Goal: Check status: Check status

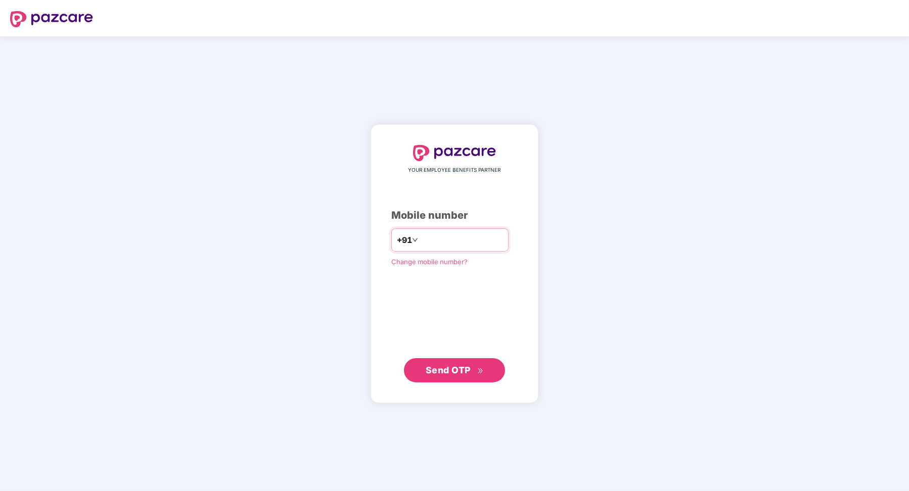
click at [477, 241] on input "number" at bounding box center [461, 240] width 83 height 16
type input "**********"
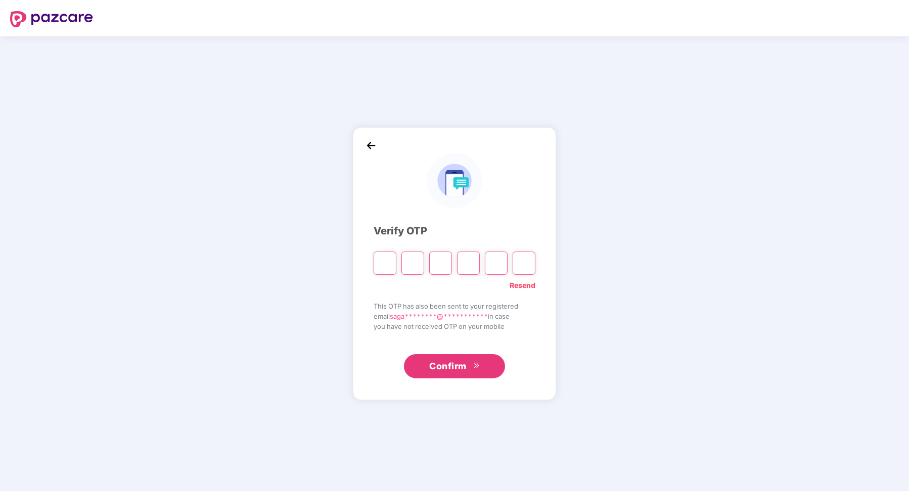
paste input "*"
type input "*"
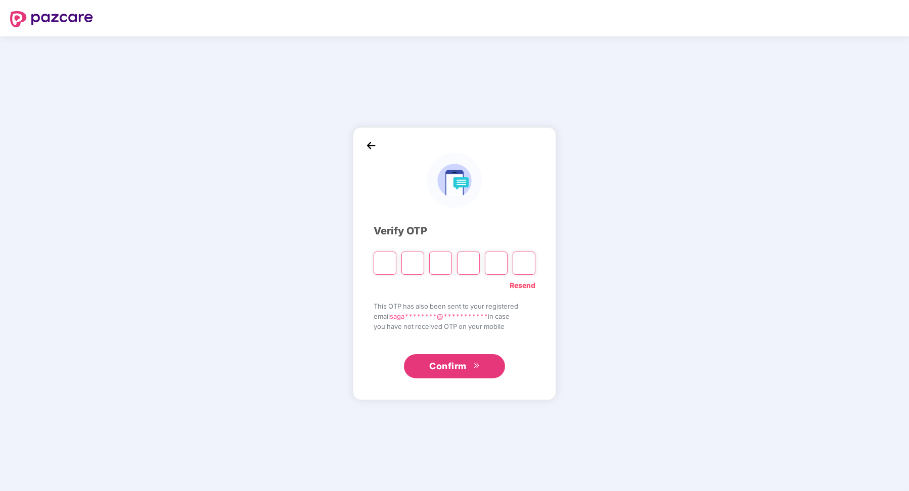
type input "*"
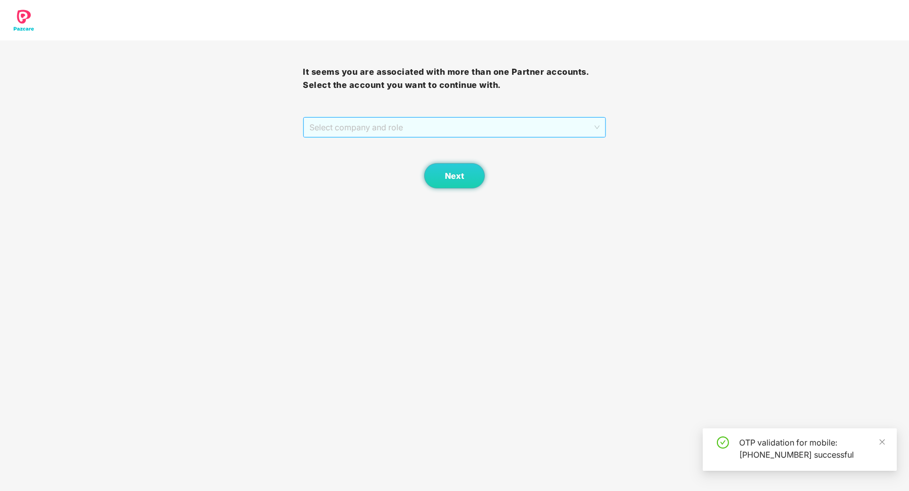
click at [462, 129] on span "Select company and role" at bounding box center [454, 127] width 290 height 19
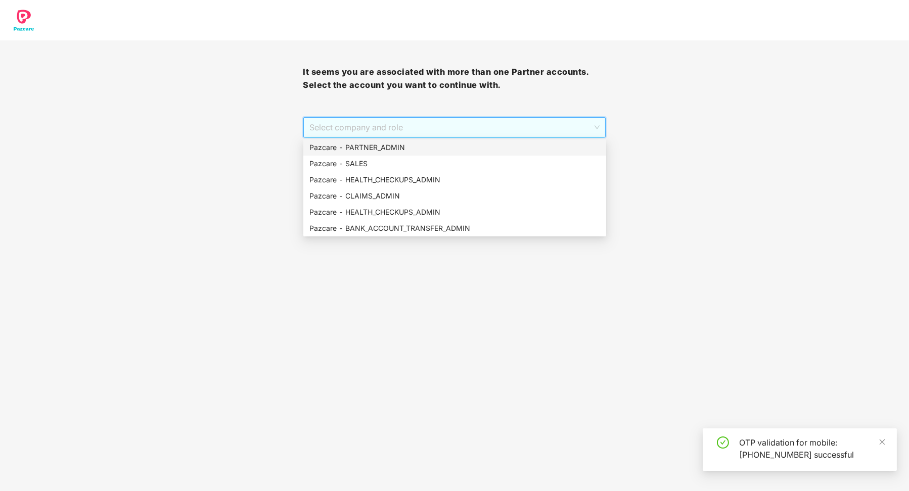
click at [452, 154] on div "Pazcare - PARTNER_ADMIN" at bounding box center [454, 147] width 303 height 16
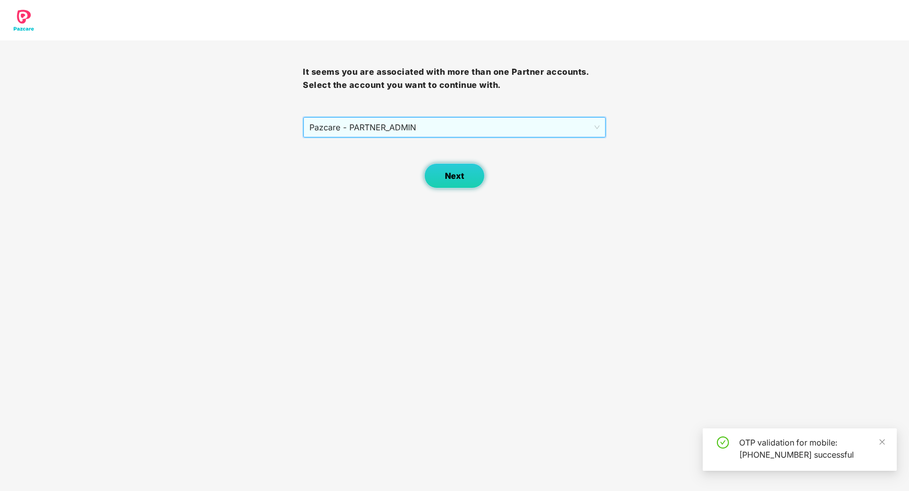
click at [447, 185] on button "Next" at bounding box center [454, 175] width 61 height 25
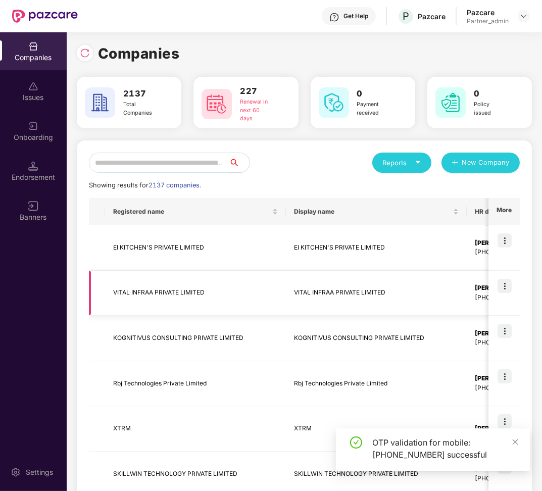
click at [386, 307] on td "VITAL INFRAA PRIVATE LIMITED" at bounding box center [376, 293] width 181 height 45
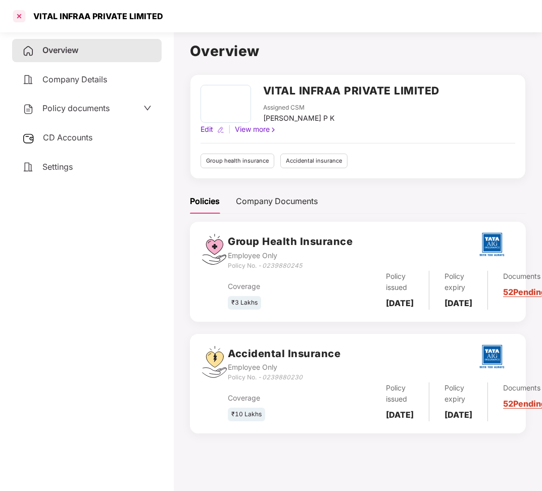
click at [15, 14] on div at bounding box center [19, 16] width 16 height 16
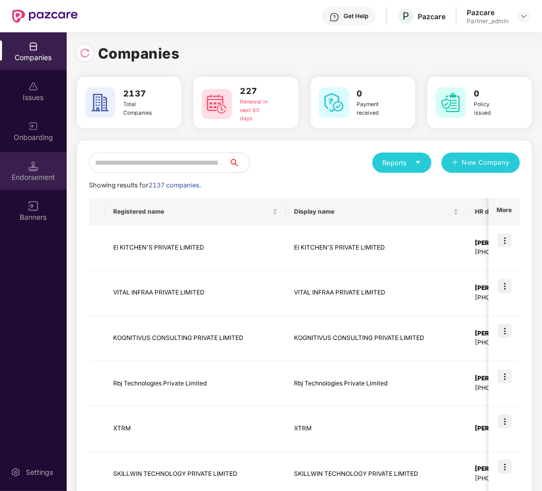
click at [43, 173] on div "Endorsement" at bounding box center [33, 177] width 67 height 10
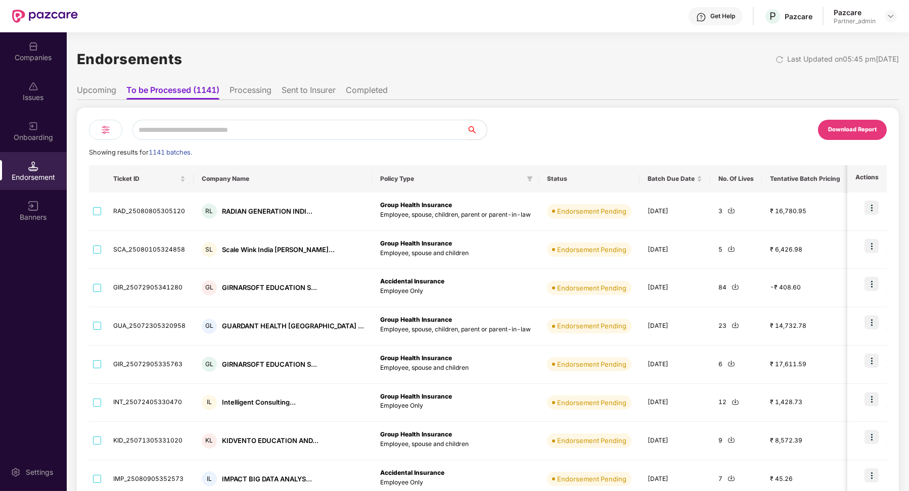
click at [236, 93] on li "Processing" at bounding box center [250, 92] width 42 height 15
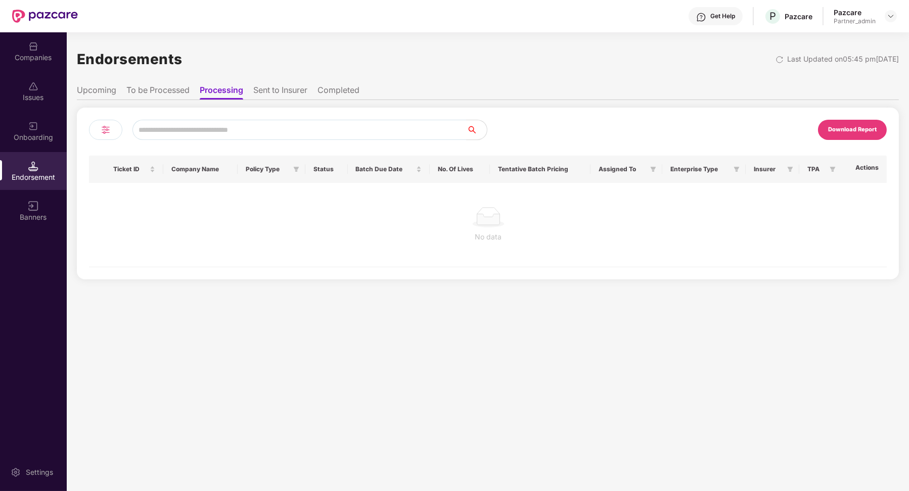
click at [273, 87] on li "Sent to Insurer" at bounding box center [280, 92] width 54 height 15
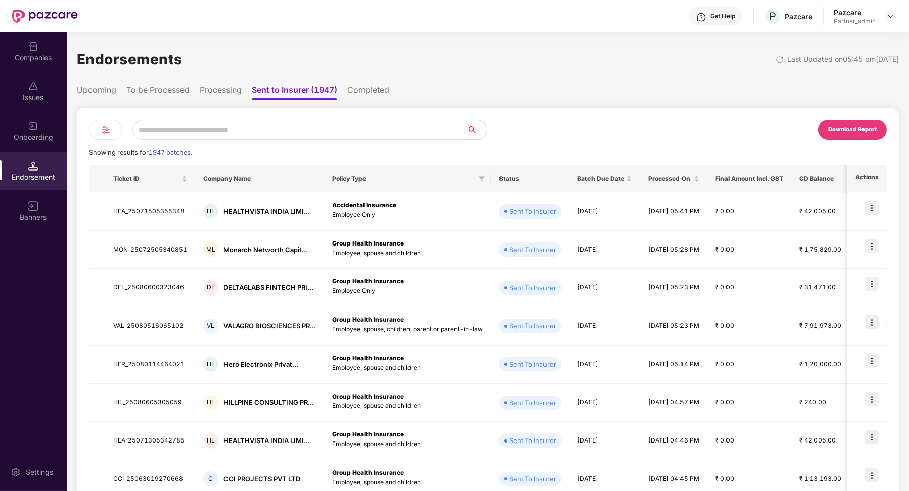
click at [226, 97] on li "Processing" at bounding box center [221, 92] width 42 height 15
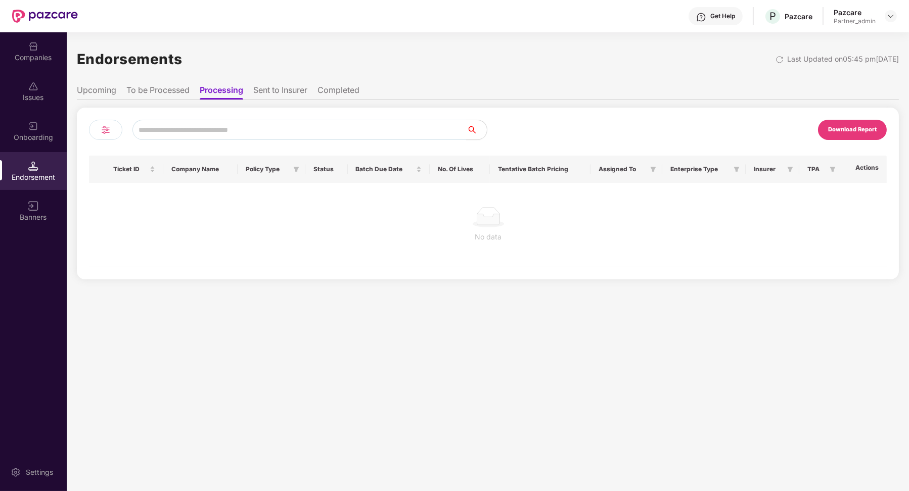
click at [181, 90] on li "To be Processed" at bounding box center [157, 92] width 63 height 15
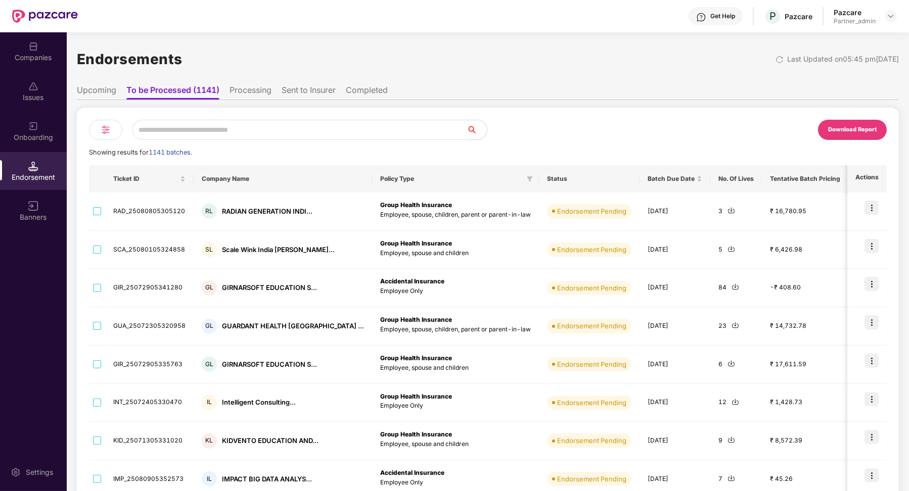
click at [111, 91] on li "Upcoming" at bounding box center [96, 92] width 39 height 15
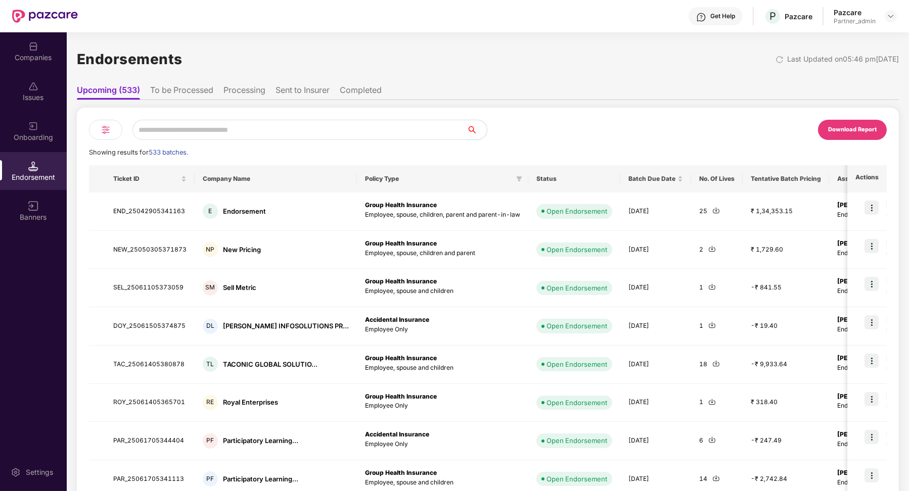
click at [192, 89] on li "To be Processed" at bounding box center [181, 92] width 63 height 15
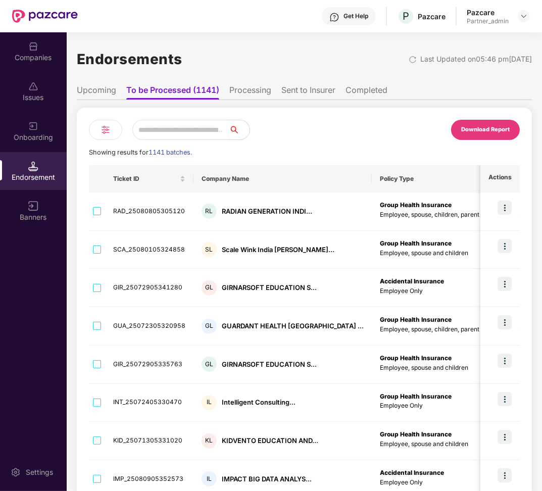
click at [174, 126] on input "text" at bounding box center [180, 130] width 97 height 20
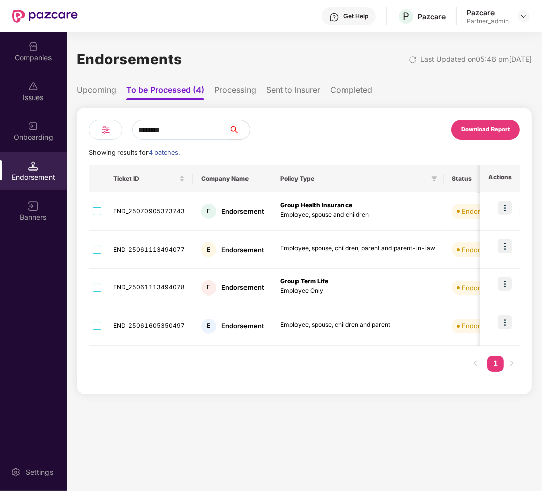
type input "********"
click at [228, 79] on div "Endorsements Last Updated on 05:46 pm[DATE] Upcoming To be Processed (4) Proces…" at bounding box center [304, 218] width 455 height 351
click at [228, 85] on li "Processing" at bounding box center [235, 92] width 42 height 15
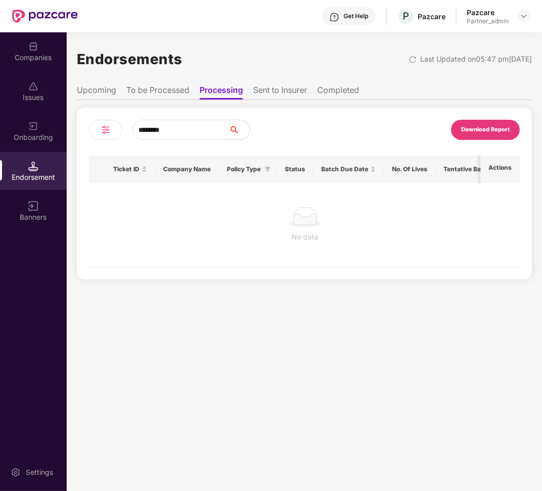
click at [197, 127] on input "********" at bounding box center [180, 130] width 97 height 20
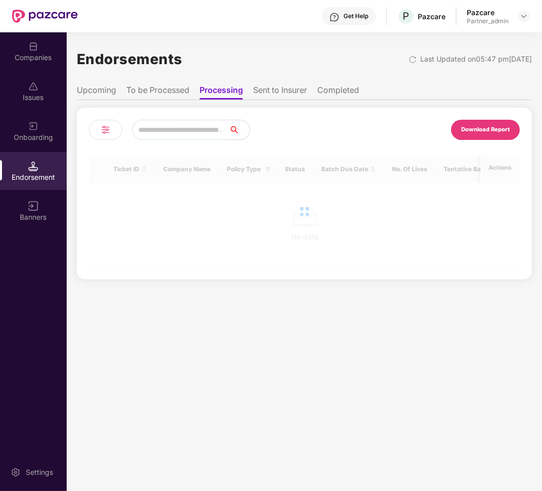
click at [273, 91] on li "Sent to Insurer" at bounding box center [280, 92] width 54 height 15
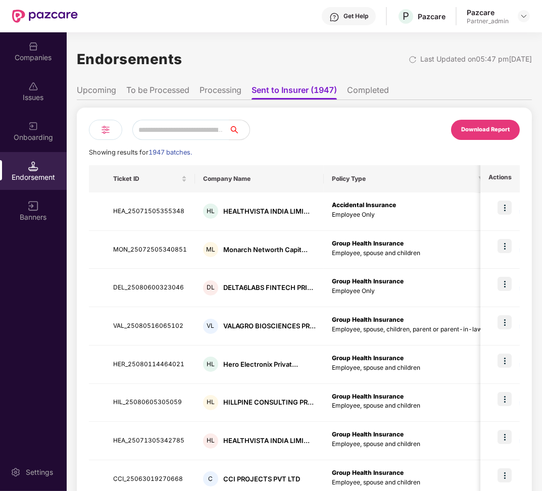
click at [233, 93] on li "Processing" at bounding box center [221, 92] width 42 height 15
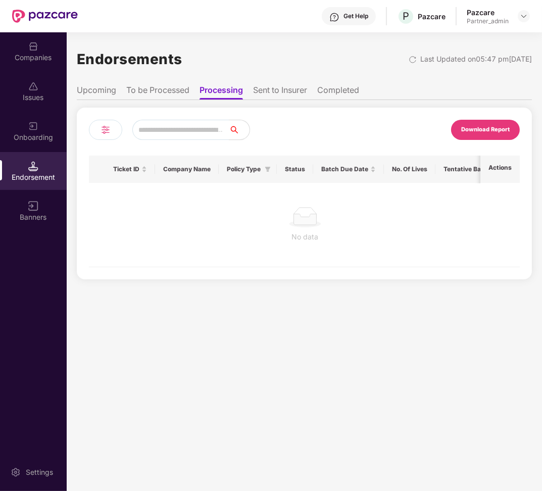
click at [177, 90] on li "To be Processed" at bounding box center [157, 92] width 63 height 15
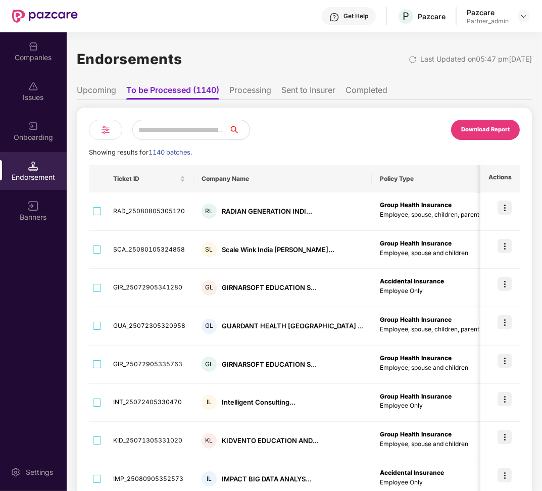
click at [255, 91] on li "Processing" at bounding box center [250, 92] width 42 height 15
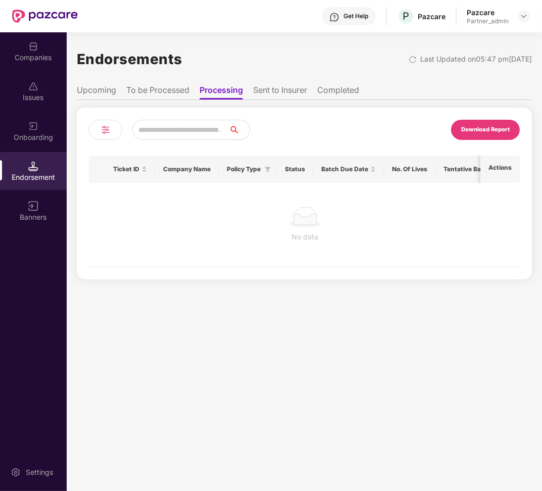
click at [183, 86] on li "To be Processed" at bounding box center [157, 92] width 63 height 15
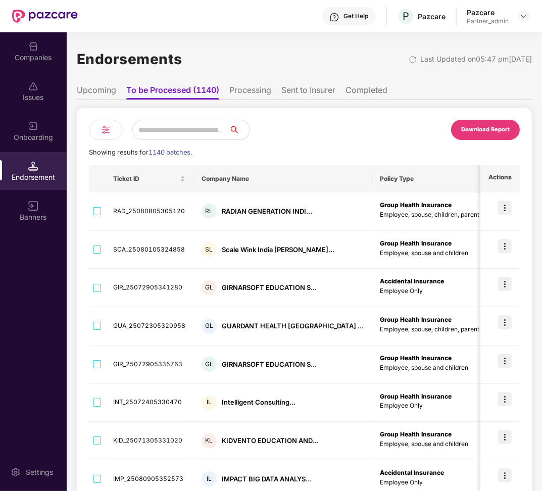
click at [257, 96] on li "Processing" at bounding box center [250, 92] width 42 height 15
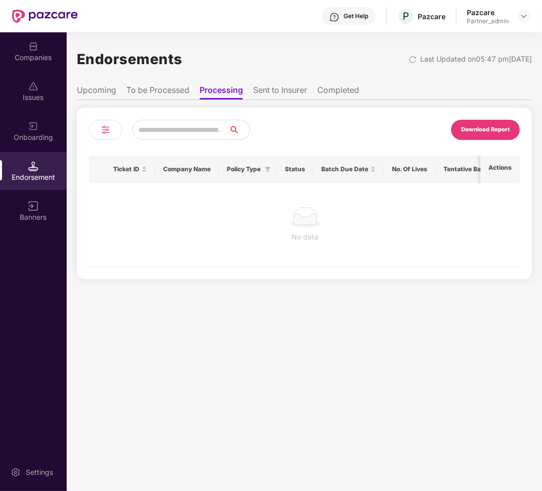
click at [269, 97] on li "Sent to Insurer" at bounding box center [280, 92] width 54 height 15
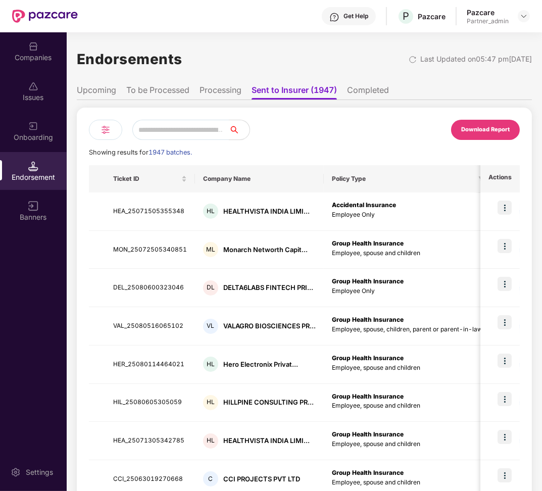
click at [381, 59] on div "Endorsements Last Updated on 05:47 pm[DATE]" at bounding box center [304, 58] width 455 height 31
click at [409, 59] on img at bounding box center [413, 60] width 8 height 8
click at [231, 86] on li "Processing" at bounding box center [221, 92] width 42 height 15
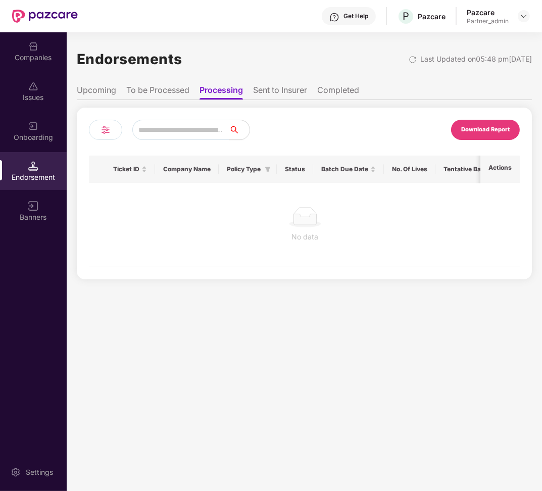
click at [157, 93] on li "To be Processed" at bounding box center [157, 92] width 63 height 15
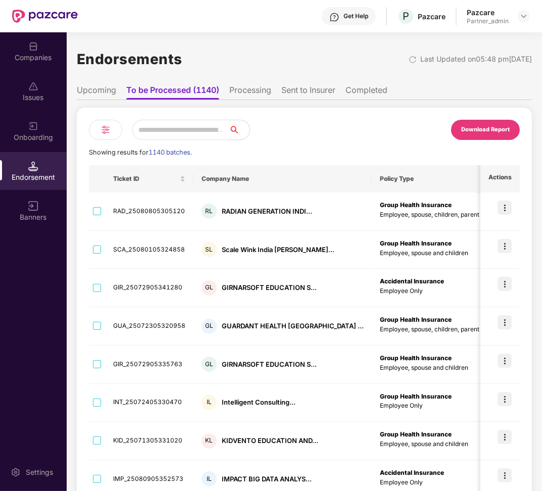
click at [261, 95] on li "Processing" at bounding box center [250, 92] width 42 height 15
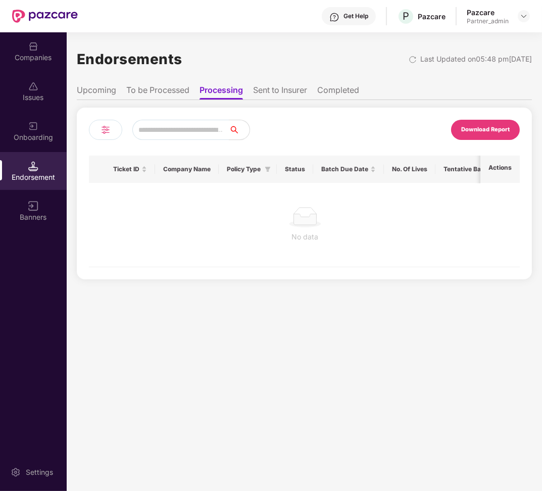
click at [152, 97] on li "To be Processed" at bounding box center [157, 92] width 63 height 15
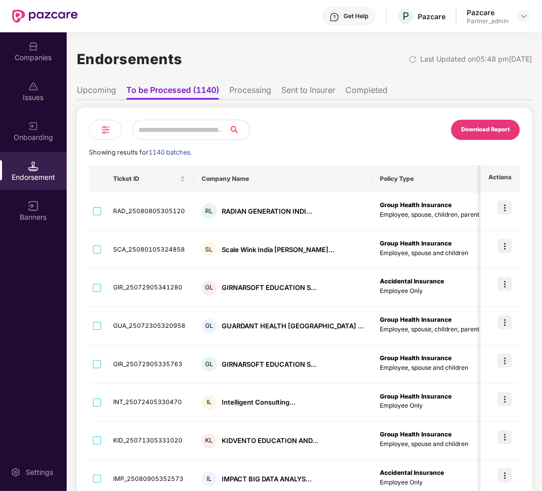
click at [257, 92] on li "Processing" at bounding box center [250, 92] width 42 height 15
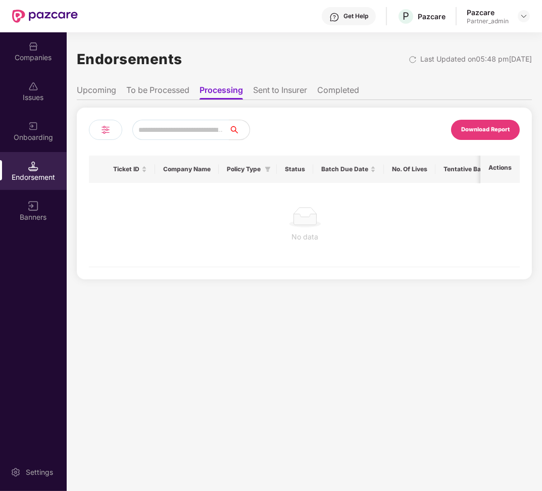
click at [114, 131] on div at bounding box center [105, 130] width 33 height 20
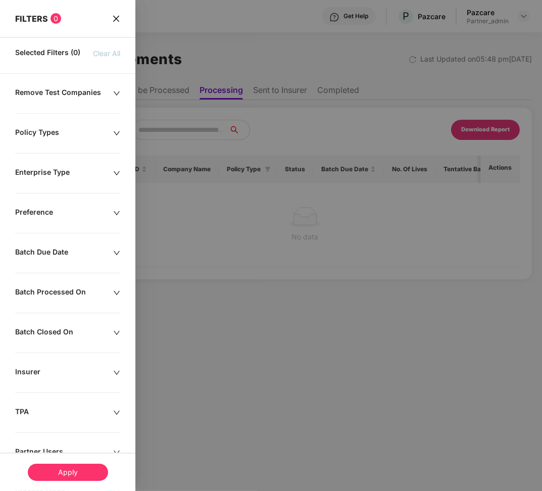
click at [87, 248] on div "Batch Due Date" at bounding box center [64, 253] width 98 height 11
click at [37, 287] on input at bounding box center [33, 283] width 24 height 11
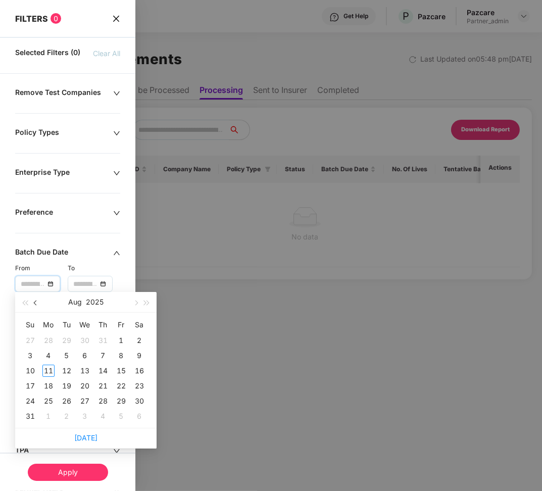
click at [37, 303] on span "button" at bounding box center [36, 303] width 5 height 5
type input "**********"
click at [66, 341] on div "1" at bounding box center [67, 341] width 12 height 12
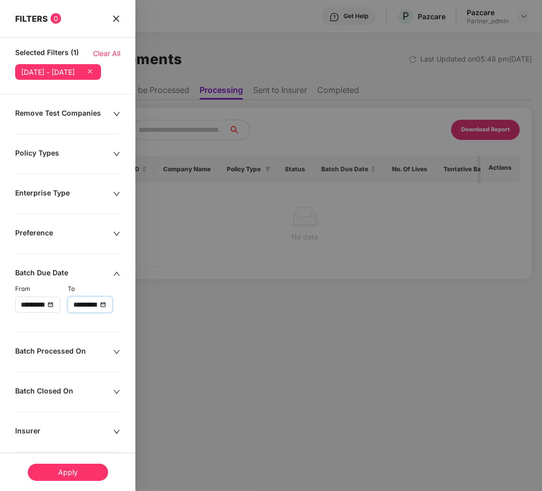
click at [85, 310] on input "**********" at bounding box center [85, 304] width 24 height 11
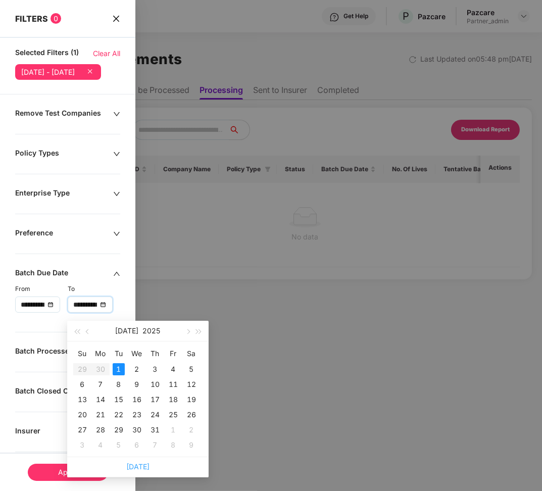
click at [128, 465] on link "[DATE]" at bounding box center [137, 466] width 23 height 9
type input "**********"
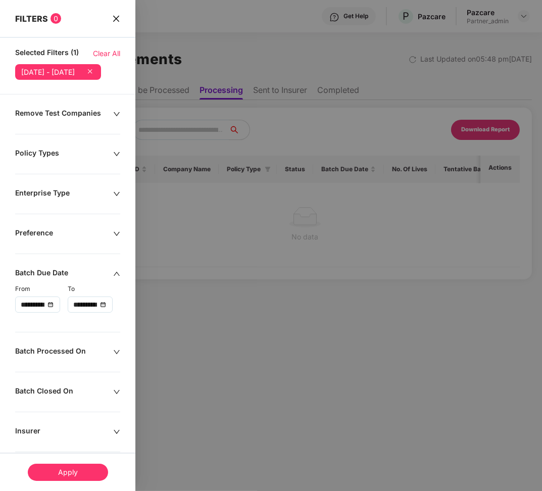
click at [80, 472] on div "Apply" at bounding box center [68, 472] width 80 height 17
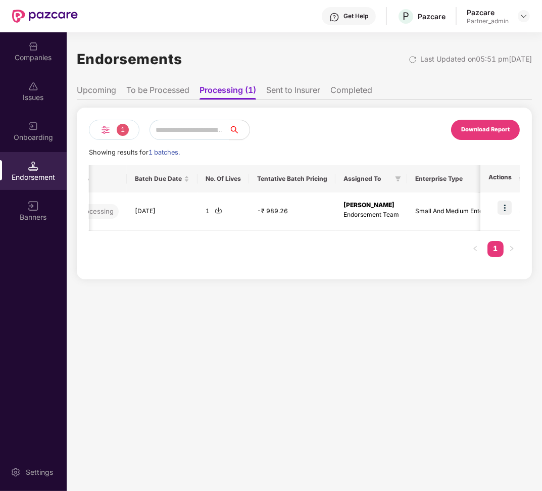
scroll to position [0, 421]
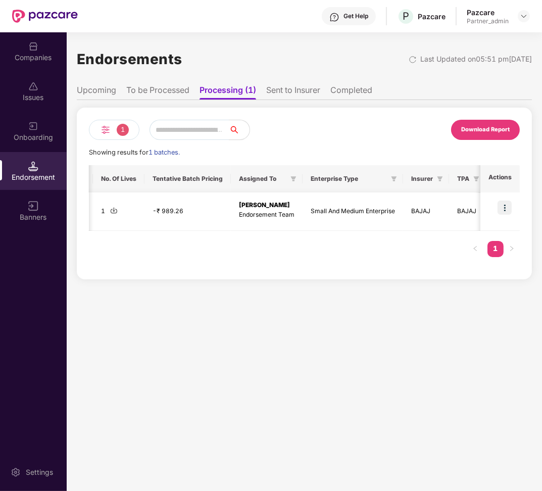
click at [507, 206] on img at bounding box center [505, 208] width 14 height 14
click at [388, 201] on td "Small And Medium Enterprise" at bounding box center [353, 212] width 101 height 38
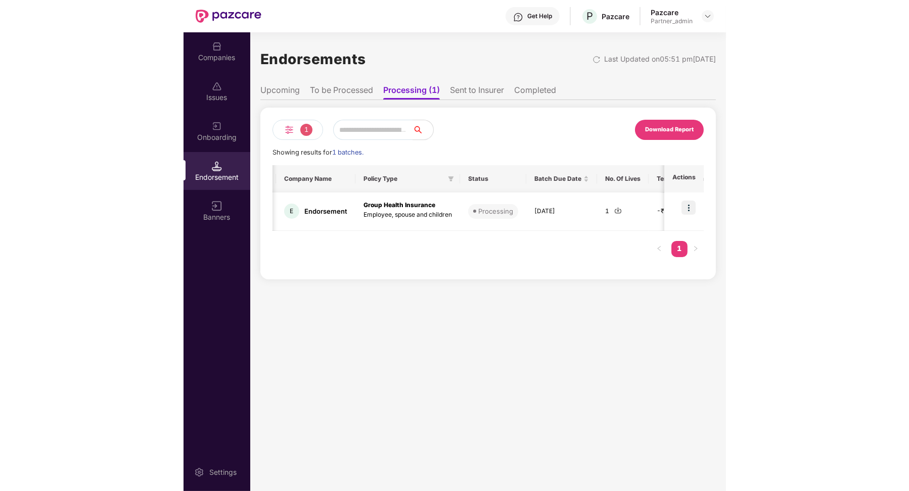
scroll to position [0, 0]
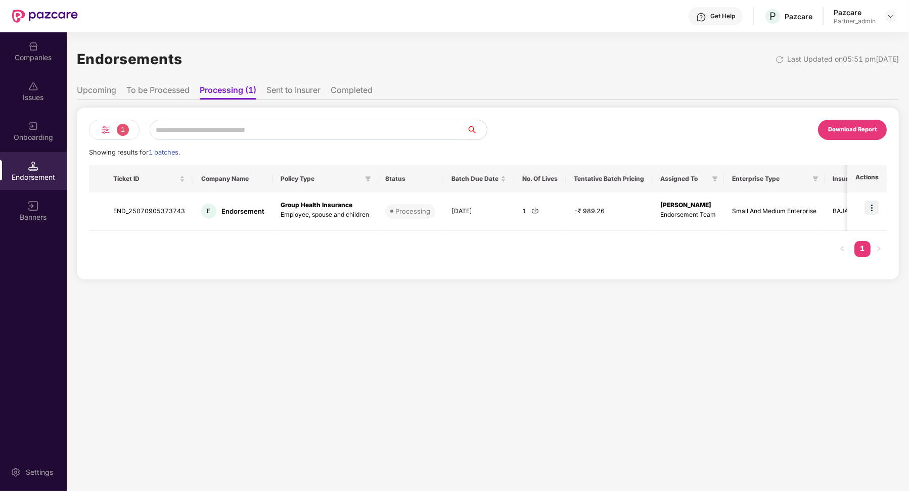
click at [304, 94] on li "Sent to Insurer" at bounding box center [293, 92] width 54 height 15
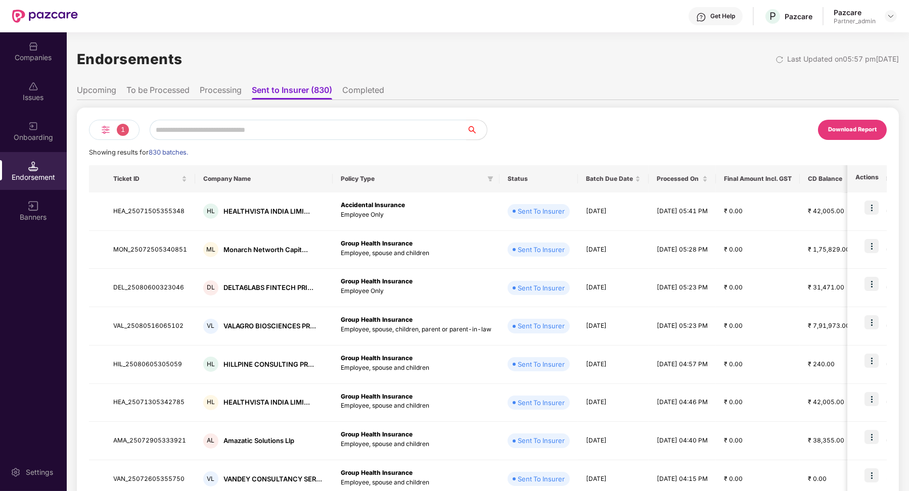
click at [170, 88] on li "To be Processed" at bounding box center [157, 92] width 63 height 15
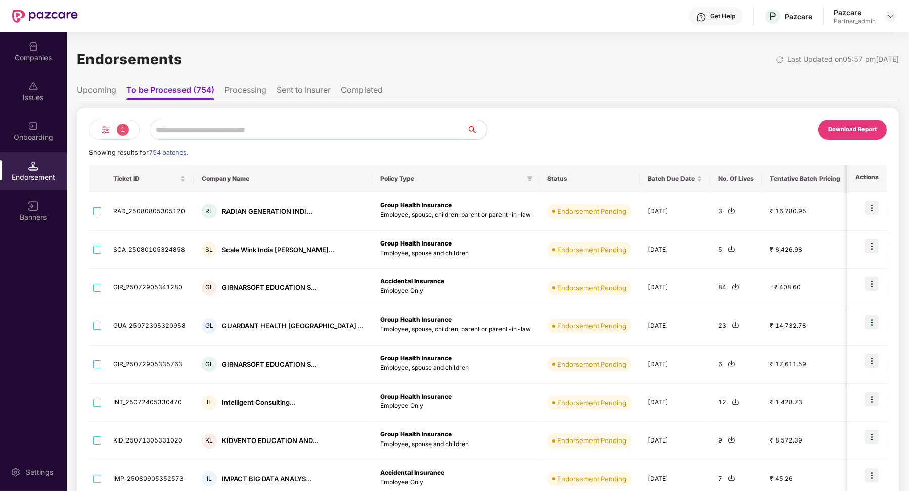
click at [248, 90] on li "Processing" at bounding box center [245, 92] width 42 height 15
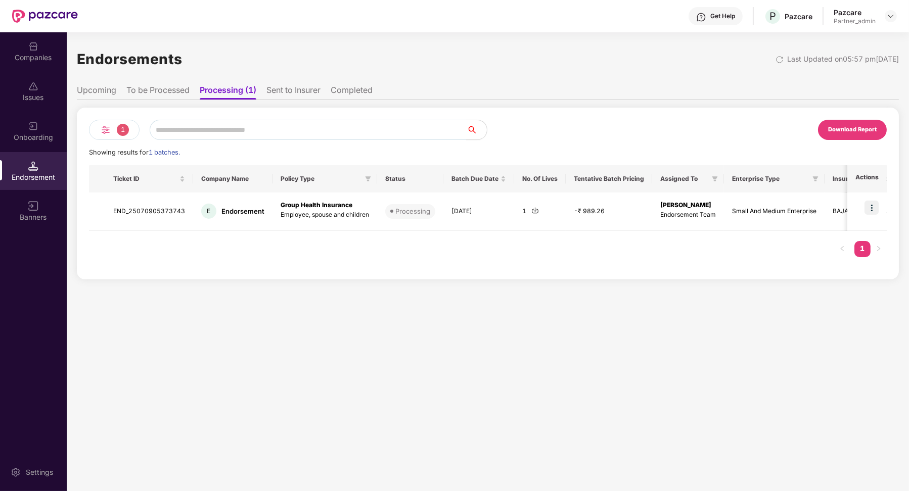
click at [306, 91] on li "Sent to Insurer" at bounding box center [293, 92] width 54 height 15
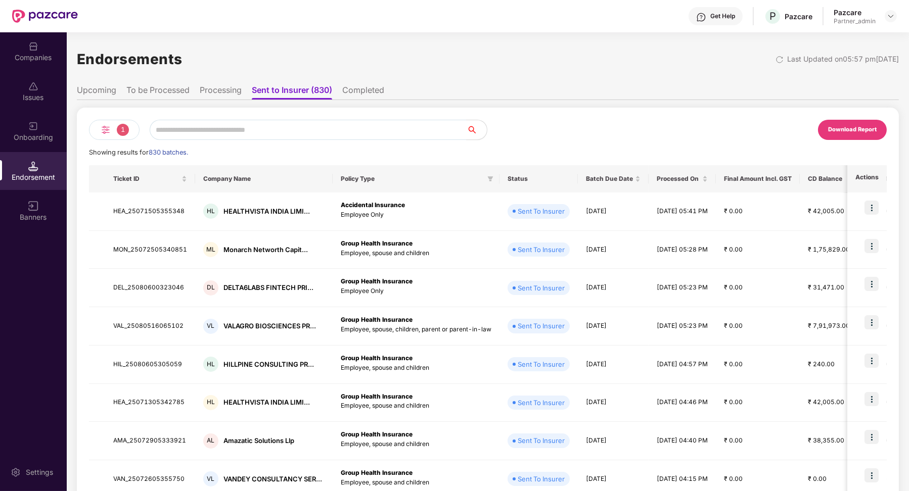
click at [366, 96] on li "Completed" at bounding box center [363, 92] width 42 height 15
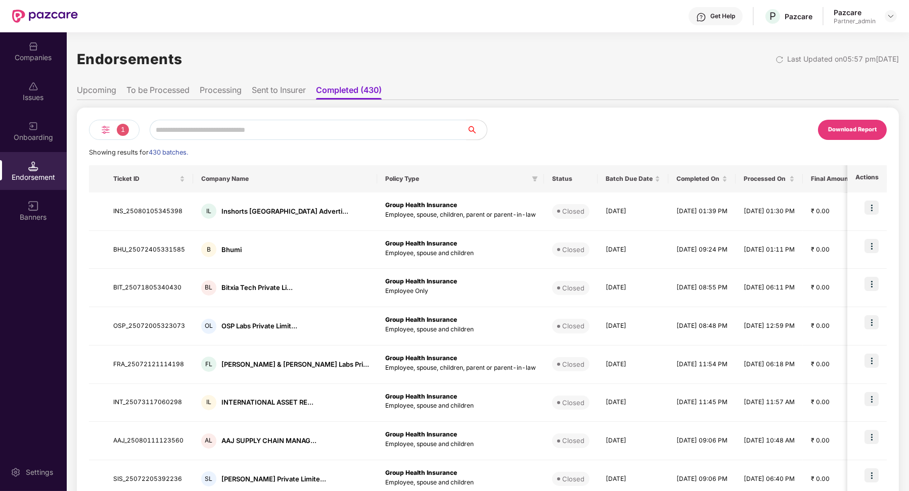
click at [276, 88] on li "Sent to Insurer" at bounding box center [279, 92] width 54 height 15
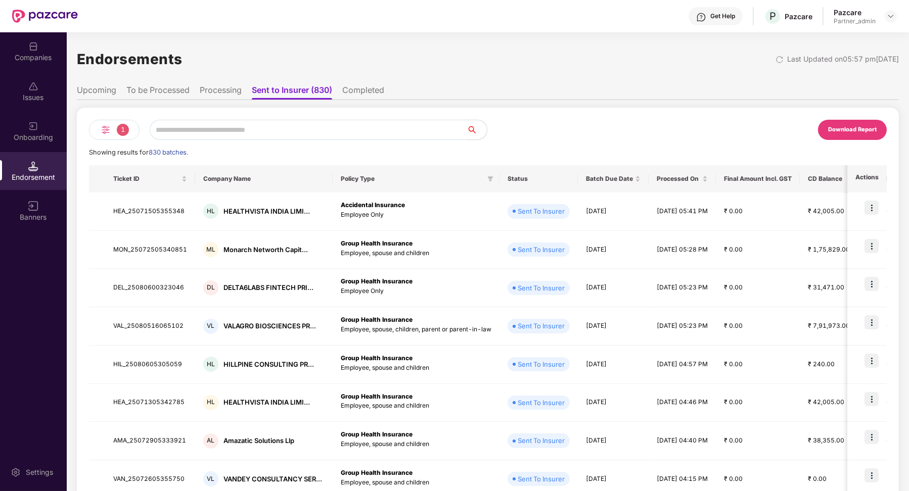
click at [233, 95] on li "Processing" at bounding box center [221, 92] width 42 height 15
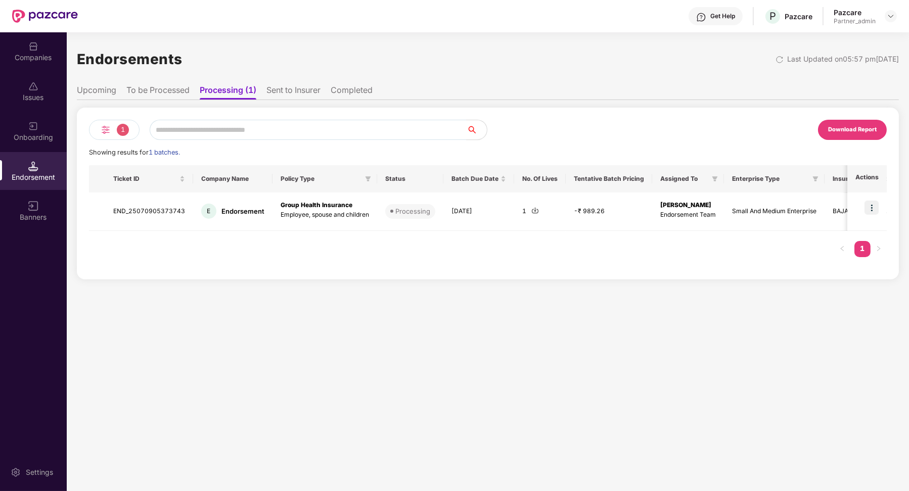
click at [118, 130] on span "1" at bounding box center [123, 130] width 12 height 12
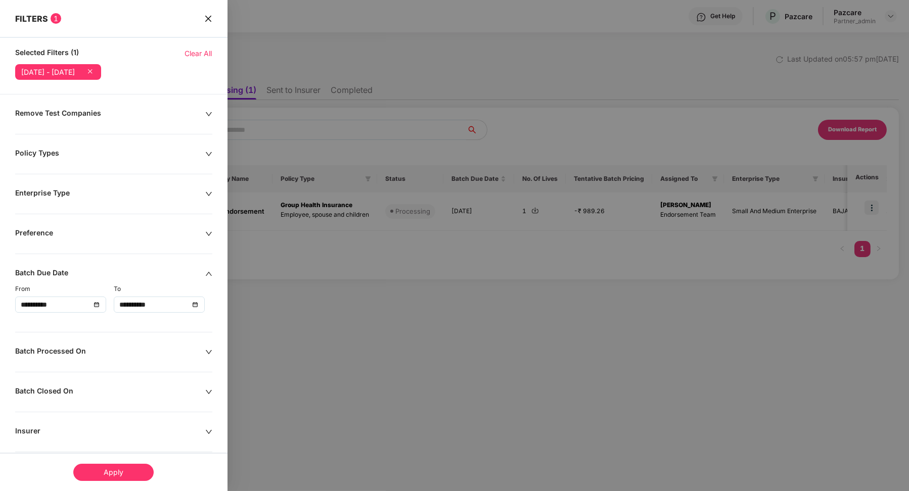
click at [92, 71] on icon at bounding box center [90, 71] width 4 height 4
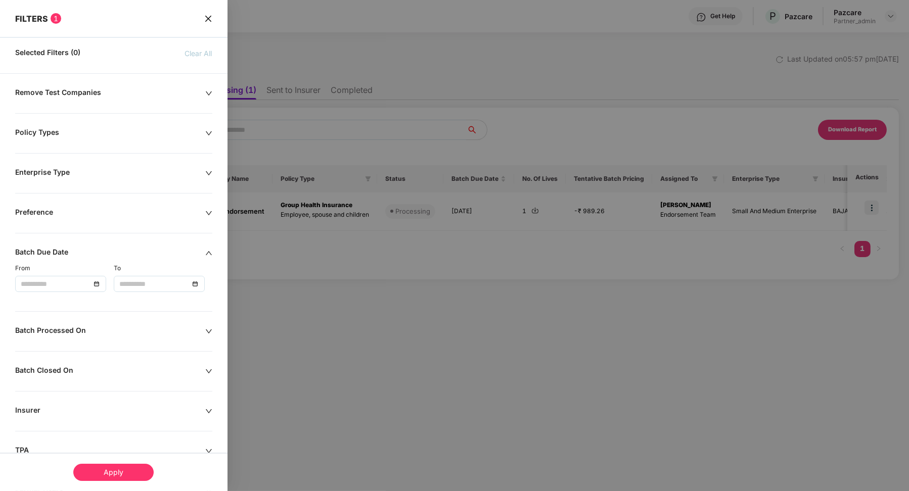
click at [118, 473] on div "Apply" at bounding box center [113, 472] width 80 height 17
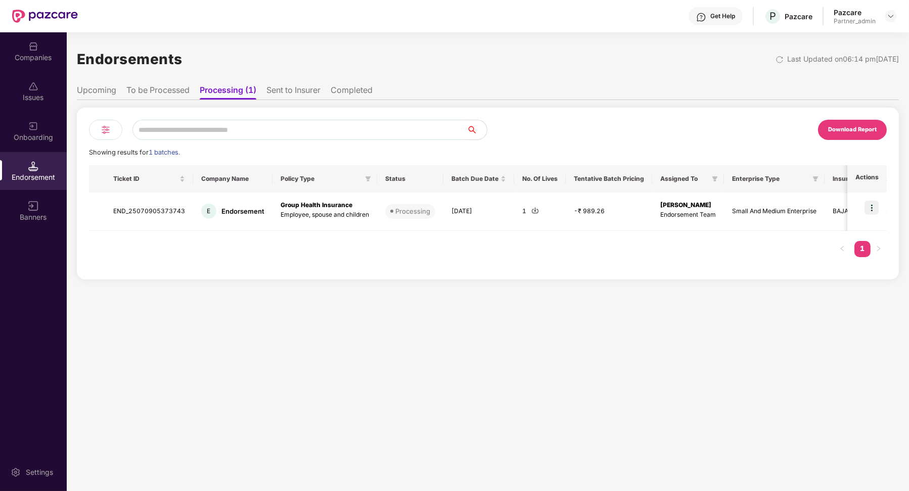
click at [316, 105] on div "Download Report Showing results for 1 batches. Ticket ID Company Name Policy Ty…" at bounding box center [488, 189] width 822 height 179
click at [307, 93] on li "Sent to Insurer" at bounding box center [293, 92] width 54 height 15
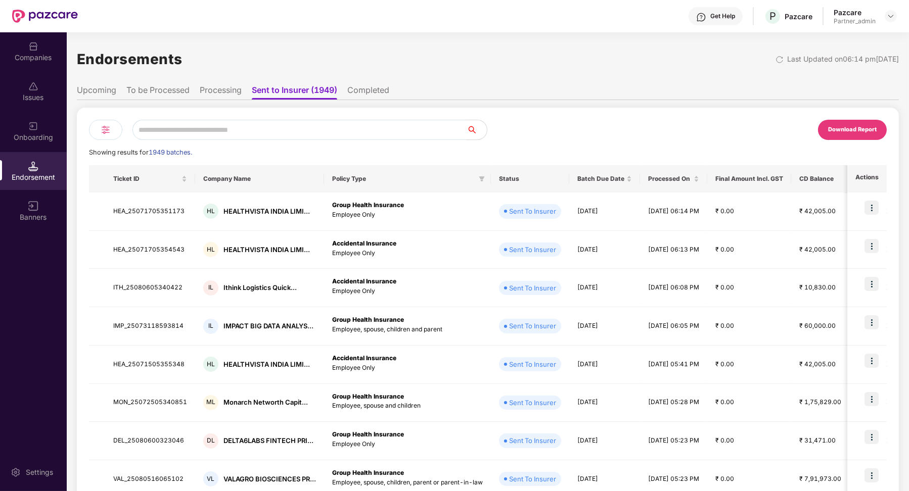
click at [204, 89] on li "Processing" at bounding box center [221, 92] width 42 height 15
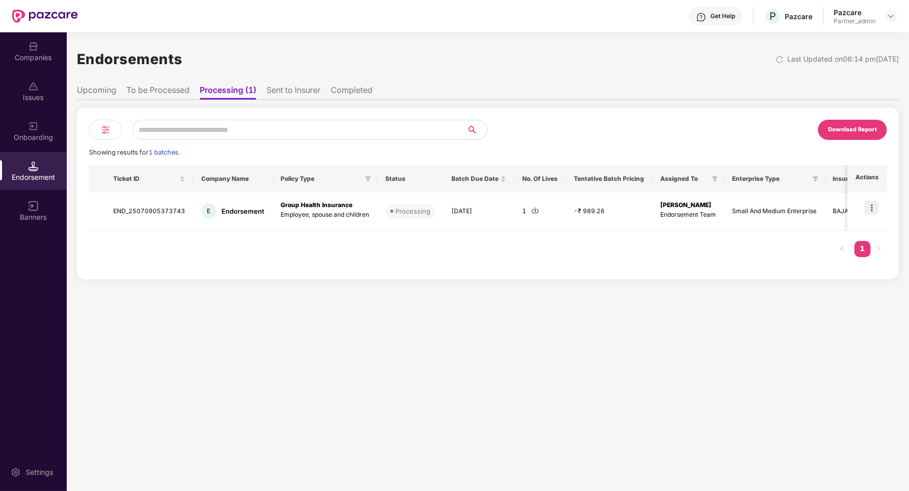
click at [169, 89] on li "To be Processed" at bounding box center [157, 92] width 63 height 15
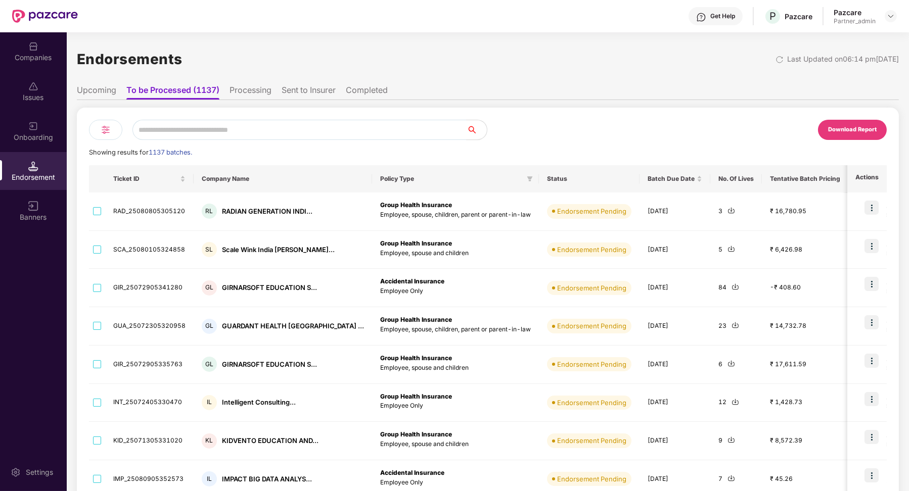
click at [250, 86] on li "Processing" at bounding box center [250, 92] width 42 height 15
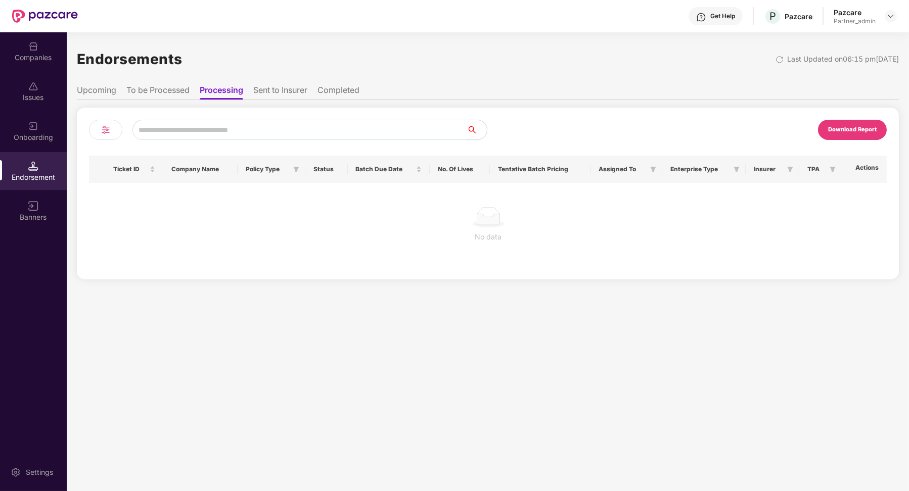
click at [287, 86] on li "Sent to Insurer" at bounding box center [280, 92] width 54 height 15
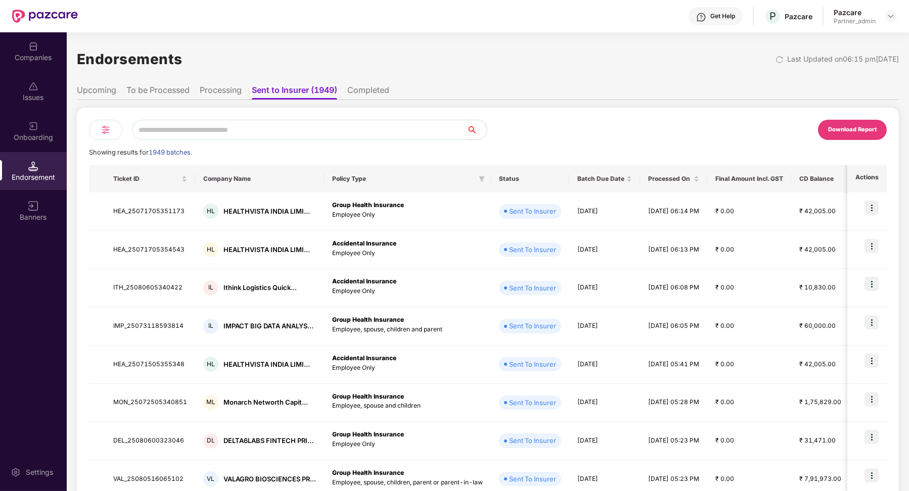
click at [381, 89] on li "Completed" at bounding box center [368, 92] width 42 height 15
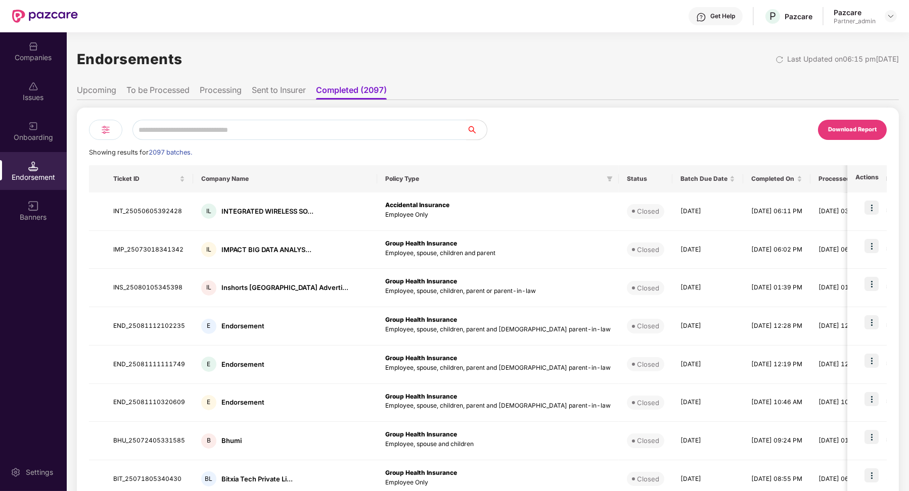
click at [216, 95] on li "Processing" at bounding box center [221, 92] width 42 height 15
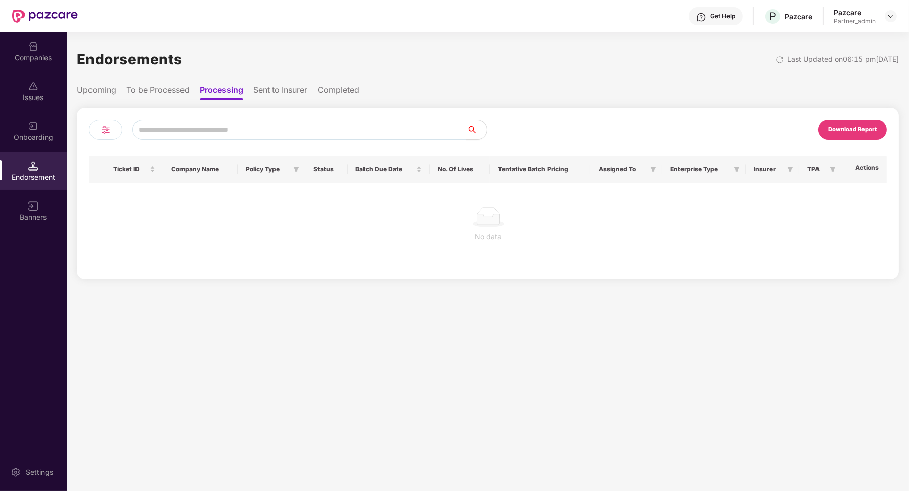
click at [167, 88] on li "To be Processed" at bounding box center [157, 92] width 63 height 15
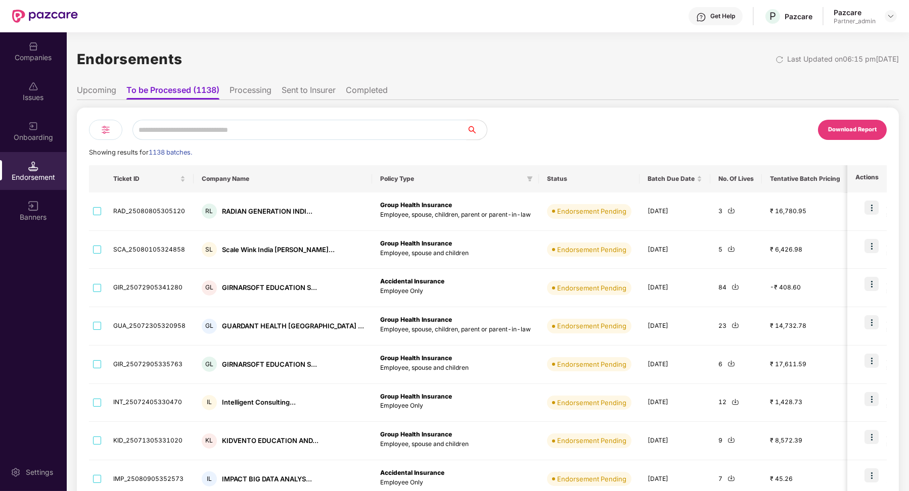
click at [216, 132] on input "text" at bounding box center [299, 130] width 334 height 20
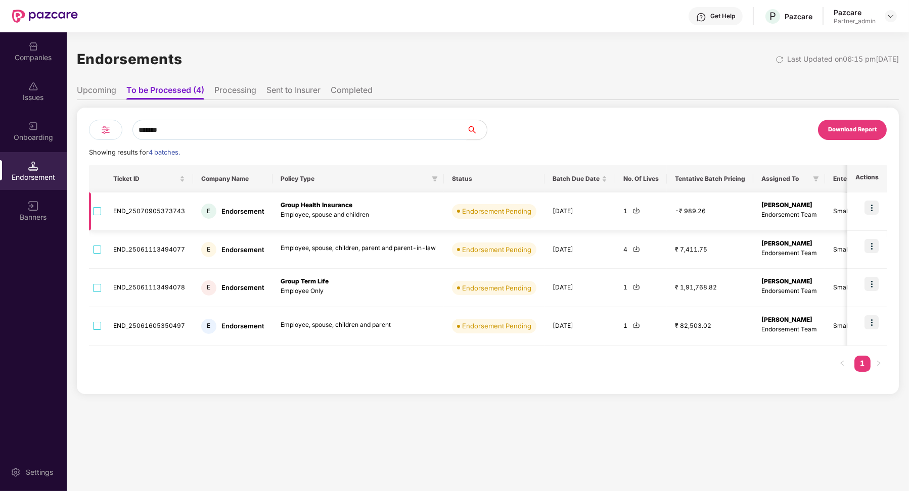
type input "*******"
click at [871, 204] on img at bounding box center [871, 208] width 14 height 14
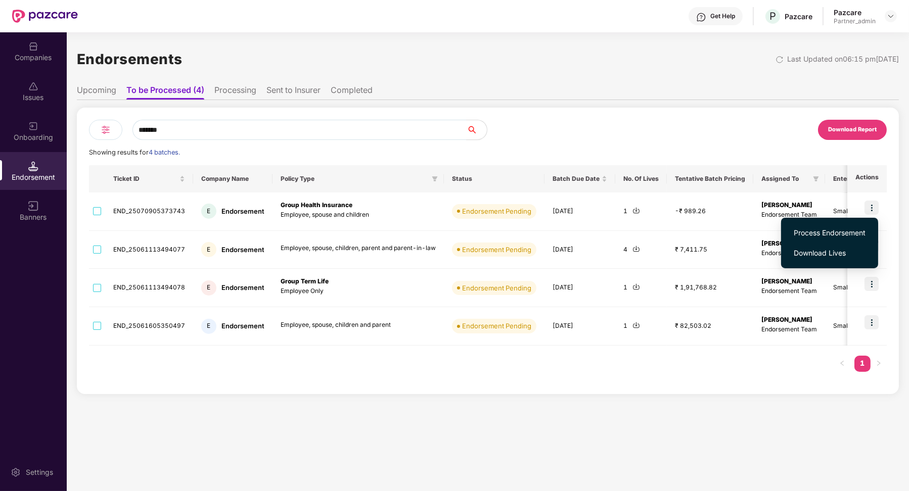
click at [849, 231] on span "Process Endorsement" at bounding box center [829, 232] width 72 height 11
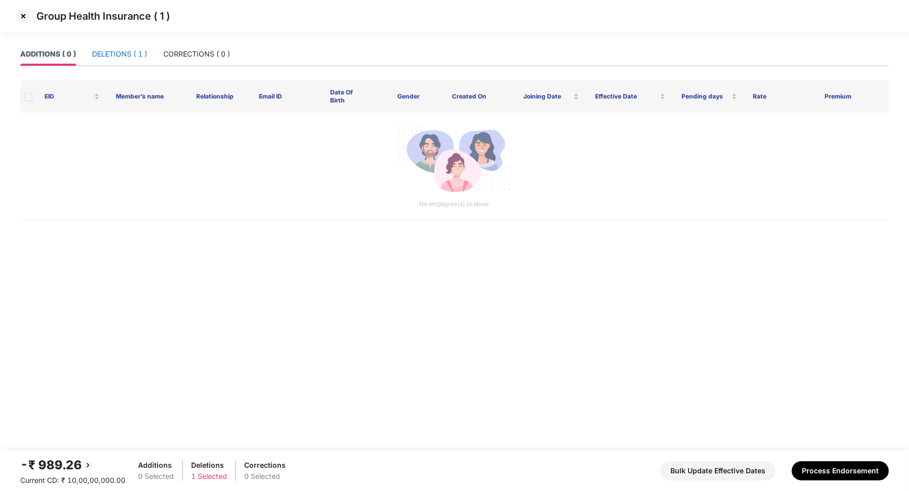
click at [143, 57] on div "DELETIONS ( 1 )" at bounding box center [119, 54] width 55 height 11
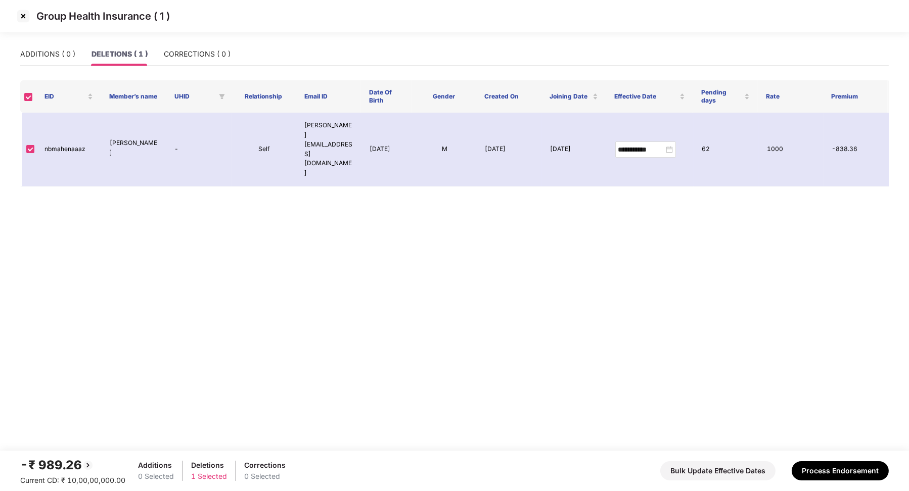
click at [828, 460] on div "-₹ 989.26 Current CD: ₹ 10,00,00,000.00 Additions 0 Selected Deletions 1 Select…" at bounding box center [454, 471] width 868 height 30
click at [827, 469] on button "Process Endorsement" at bounding box center [839, 470] width 97 height 19
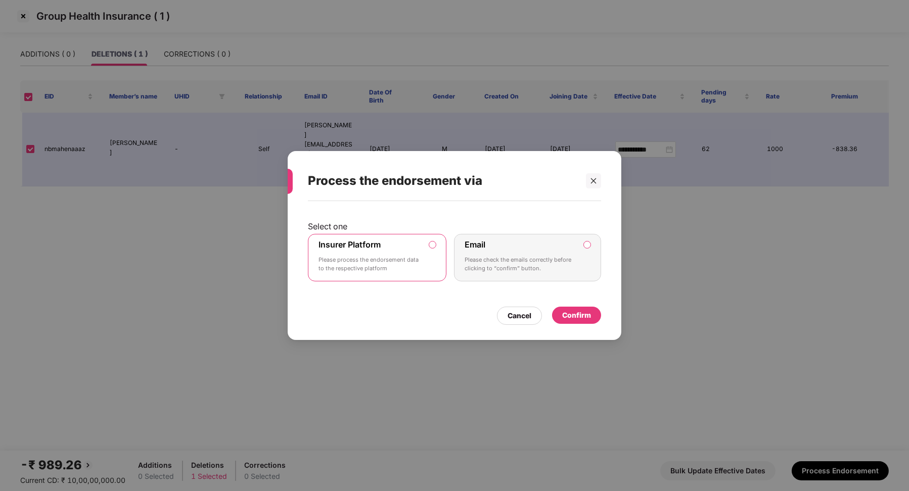
click at [563, 317] on div "Confirm" at bounding box center [576, 315] width 29 height 11
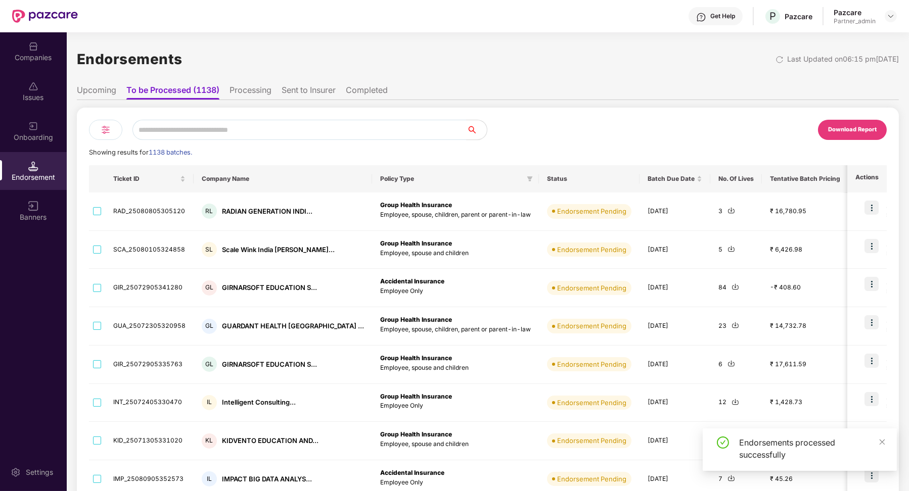
click at [257, 95] on li "Processing" at bounding box center [250, 92] width 42 height 15
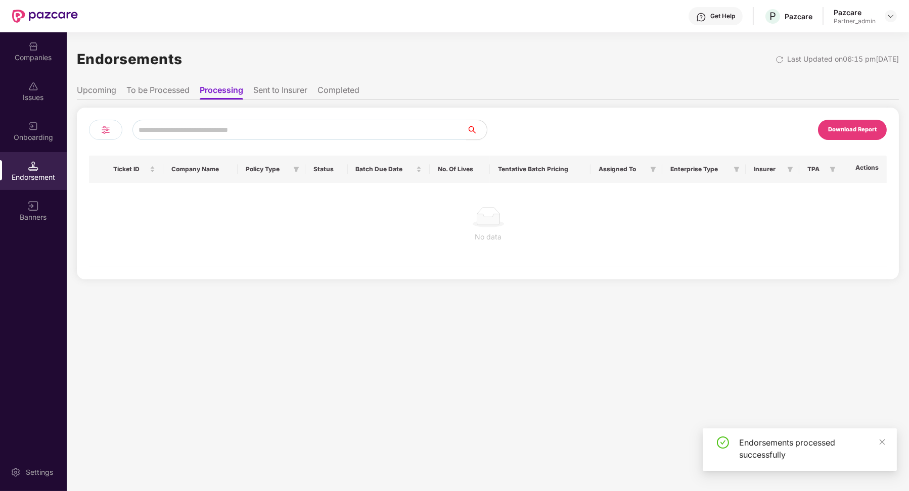
click at [284, 95] on li "Sent to Insurer" at bounding box center [280, 92] width 54 height 15
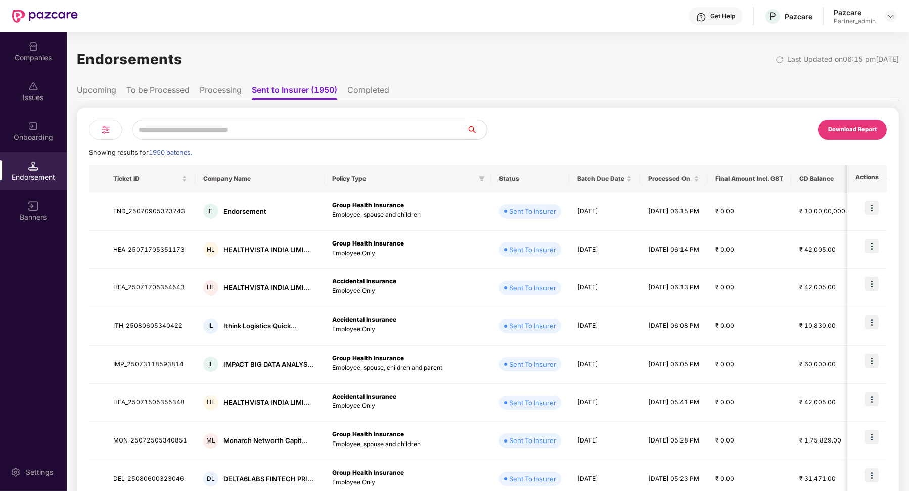
click at [222, 93] on li "Processing" at bounding box center [221, 92] width 42 height 15
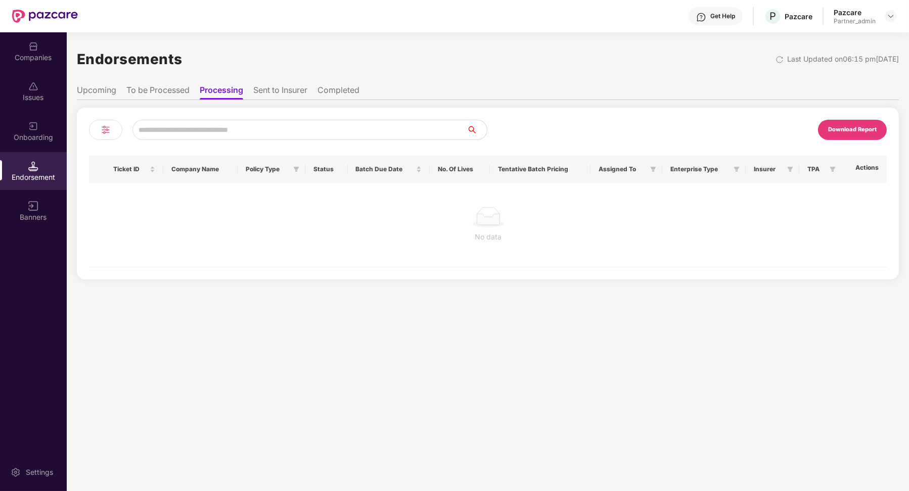
click at [281, 97] on li "Sent to Insurer" at bounding box center [280, 92] width 54 height 15
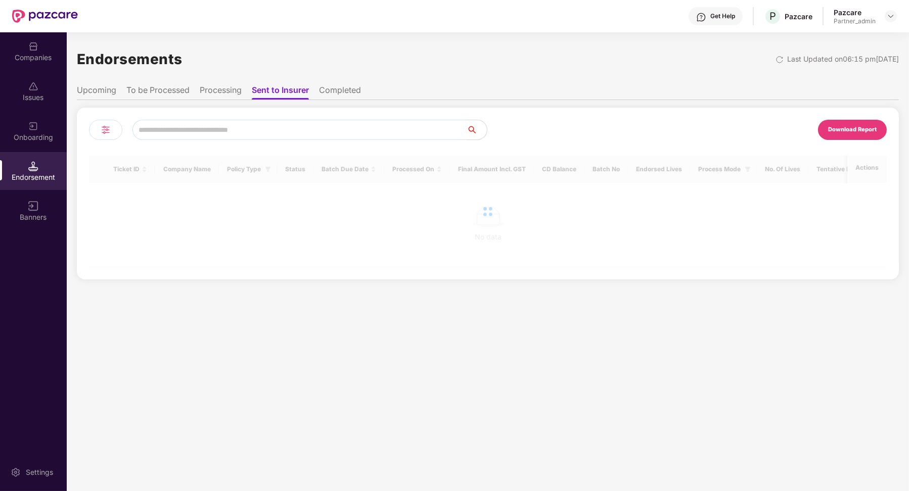
click at [213, 96] on li "Processing" at bounding box center [221, 92] width 42 height 15
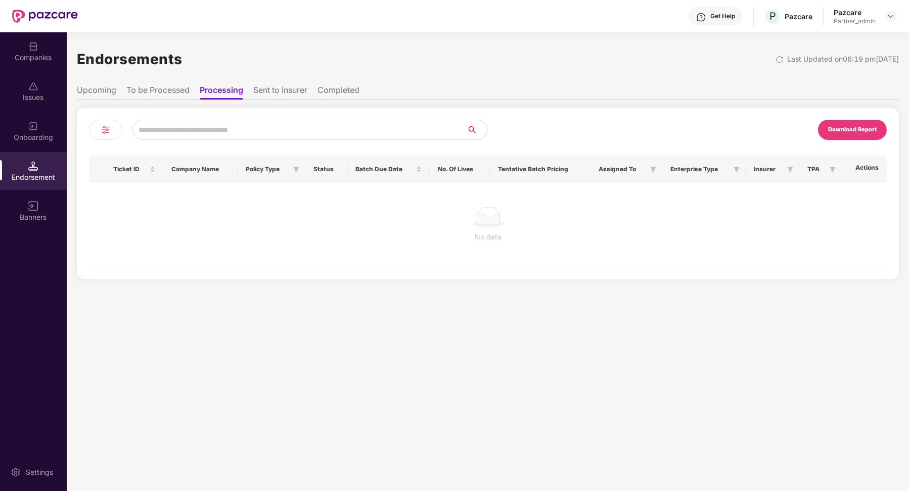
click at [163, 87] on li "To be Processed" at bounding box center [157, 92] width 63 height 15
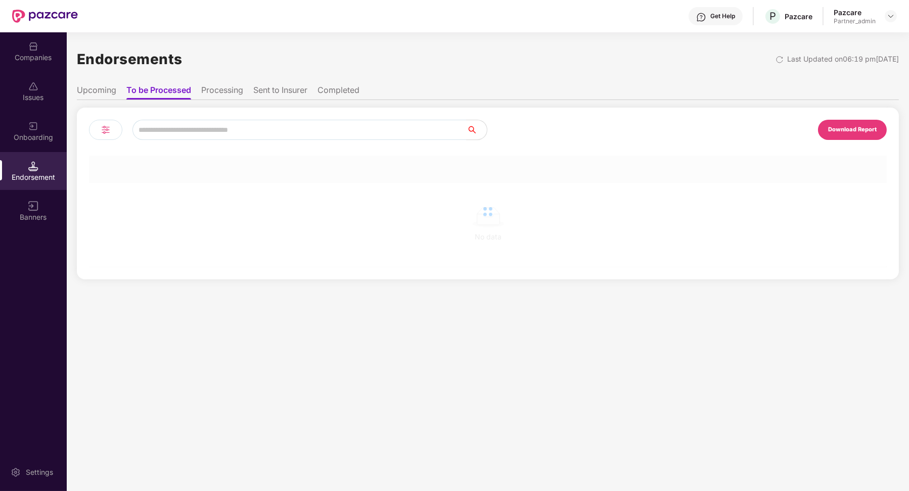
click at [191, 88] on li "To be Processed" at bounding box center [158, 92] width 65 height 15
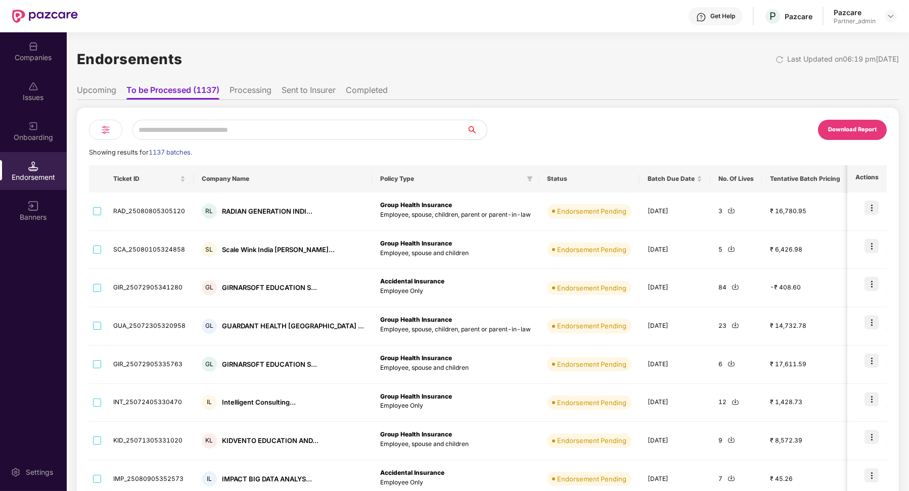
click at [249, 89] on li "Processing" at bounding box center [250, 92] width 42 height 15
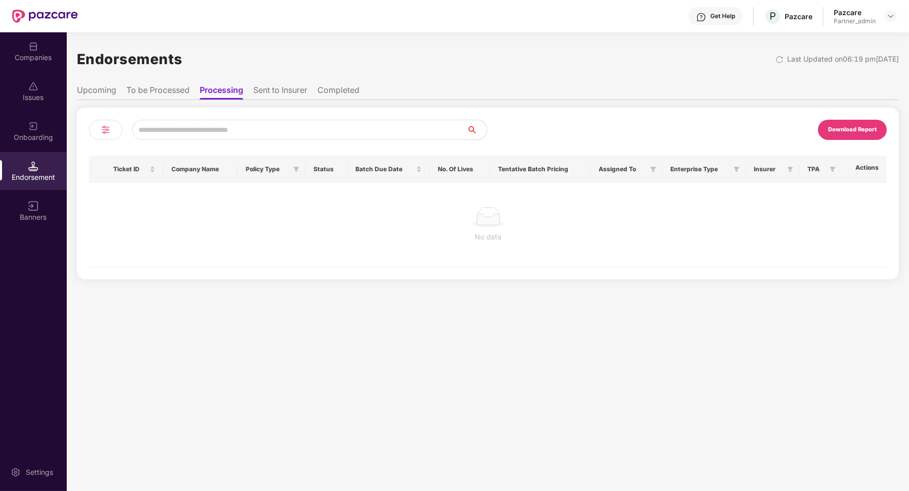
click at [286, 92] on li "Sent to Insurer" at bounding box center [280, 92] width 54 height 15
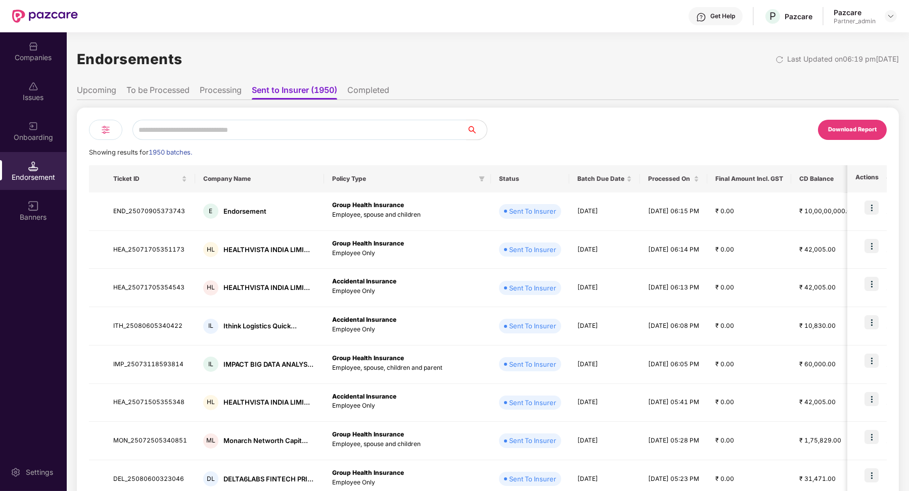
click at [219, 88] on li "Processing" at bounding box center [221, 92] width 42 height 15
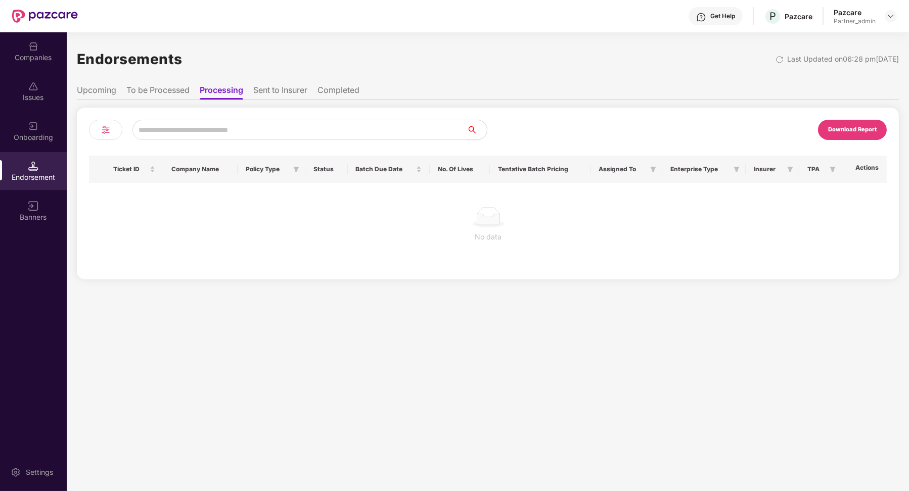
click at [182, 89] on li "To be Processed" at bounding box center [157, 92] width 63 height 15
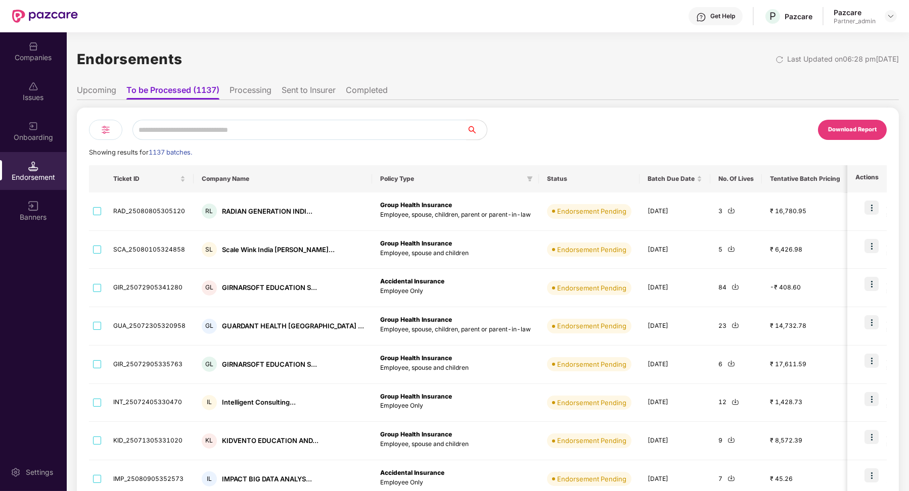
click at [248, 93] on li "Processing" at bounding box center [250, 92] width 42 height 15
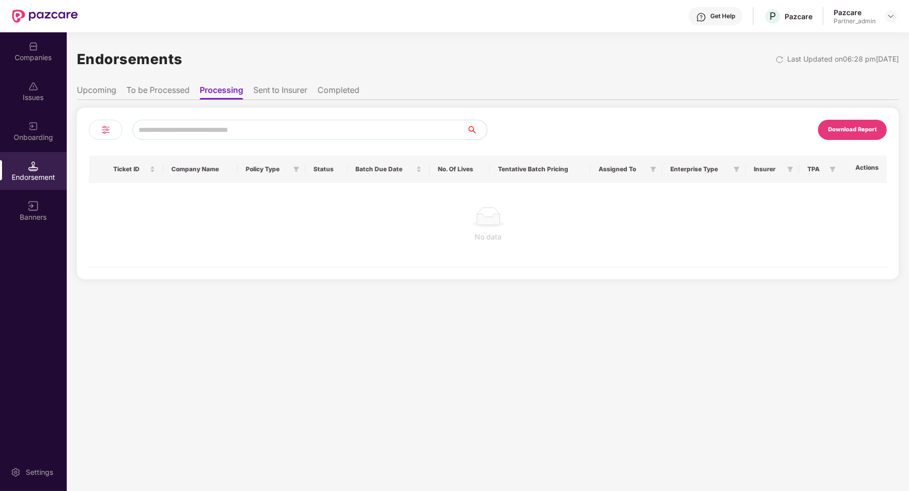
click at [176, 90] on li "To be Processed" at bounding box center [157, 92] width 63 height 15
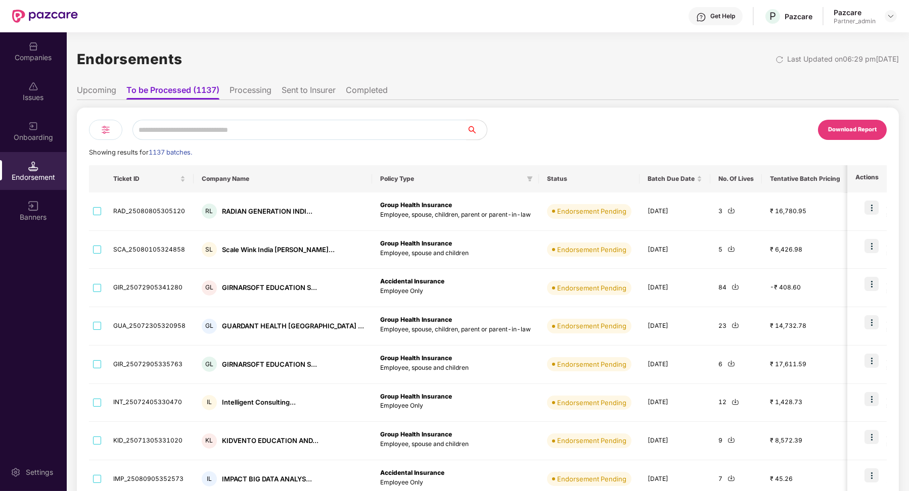
click at [254, 91] on li "Processing" at bounding box center [250, 92] width 42 height 15
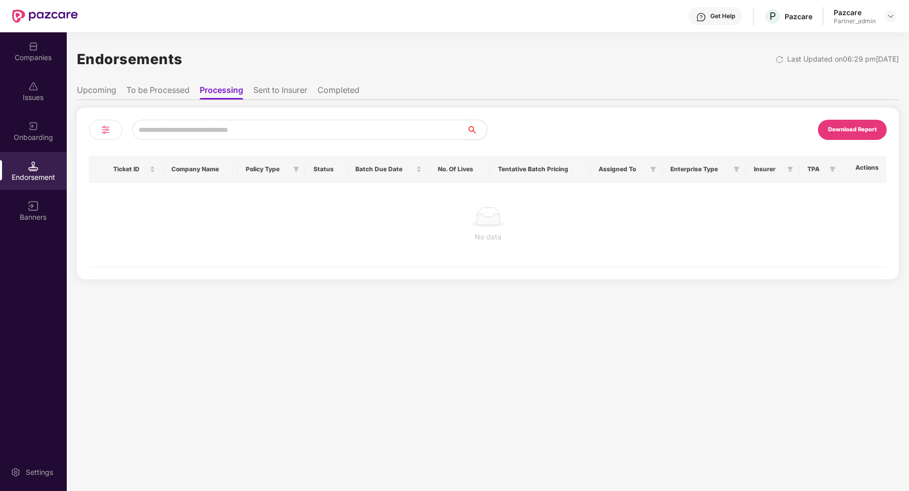
click at [283, 96] on li "Sent to Insurer" at bounding box center [280, 92] width 54 height 15
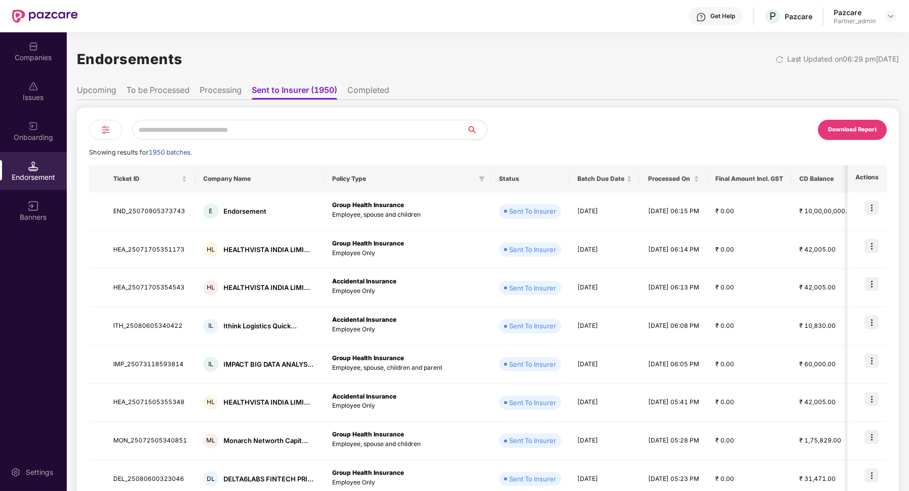
click at [234, 94] on li "Processing" at bounding box center [221, 92] width 42 height 15
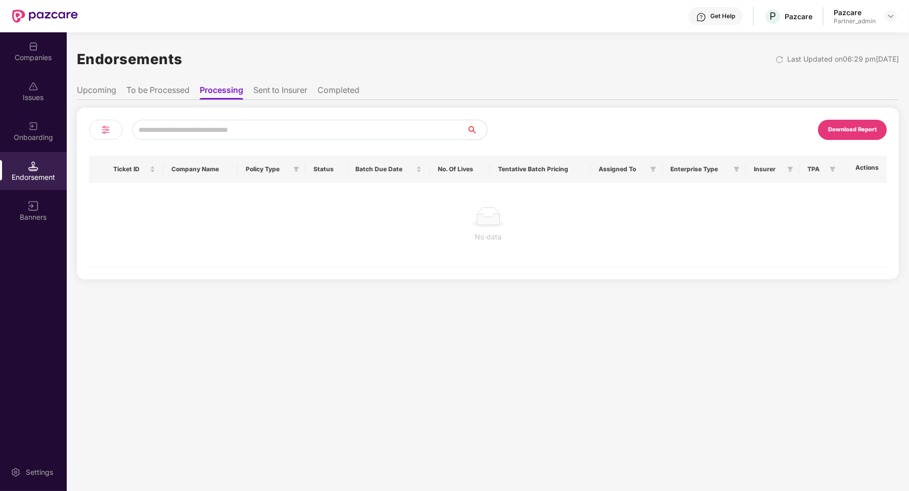
click at [275, 89] on li "Sent to Insurer" at bounding box center [280, 92] width 54 height 15
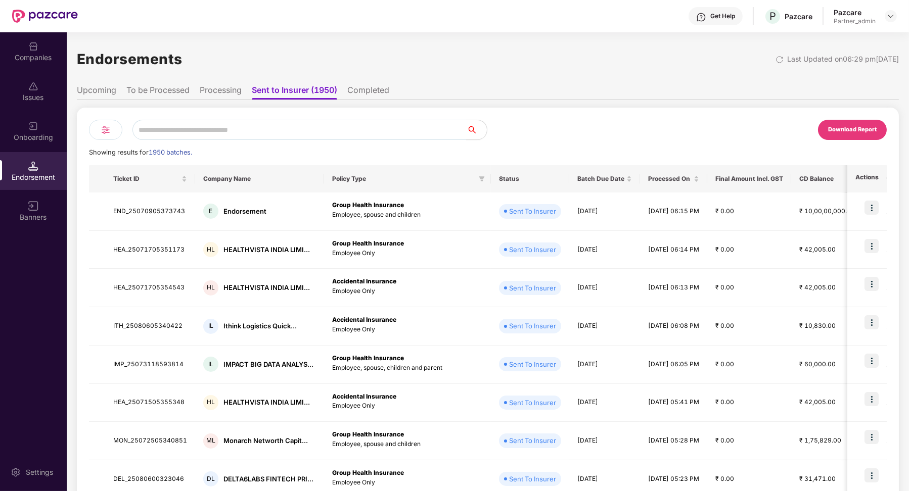
click at [219, 93] on li "Processing" at bounding box center [221, 92] width 42 height 15
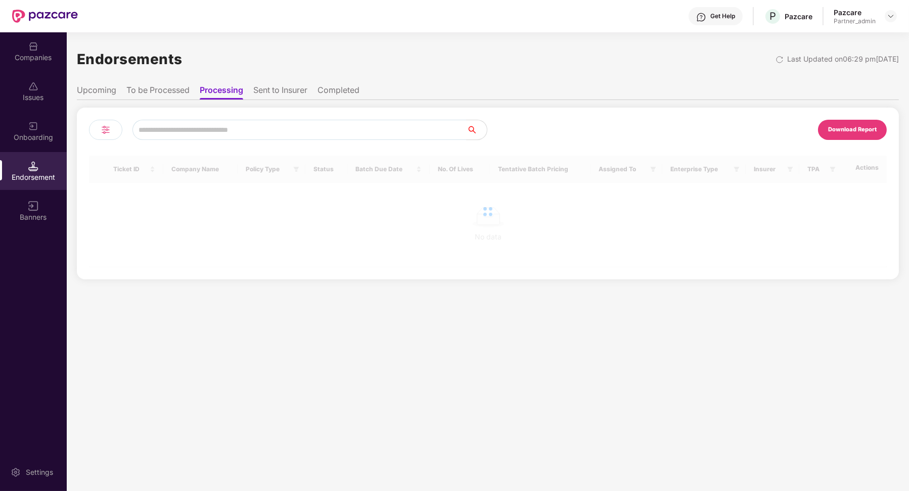
click at [177, 89] on li "To be Processed" at bounding box center [157, 92] width 63 height 15
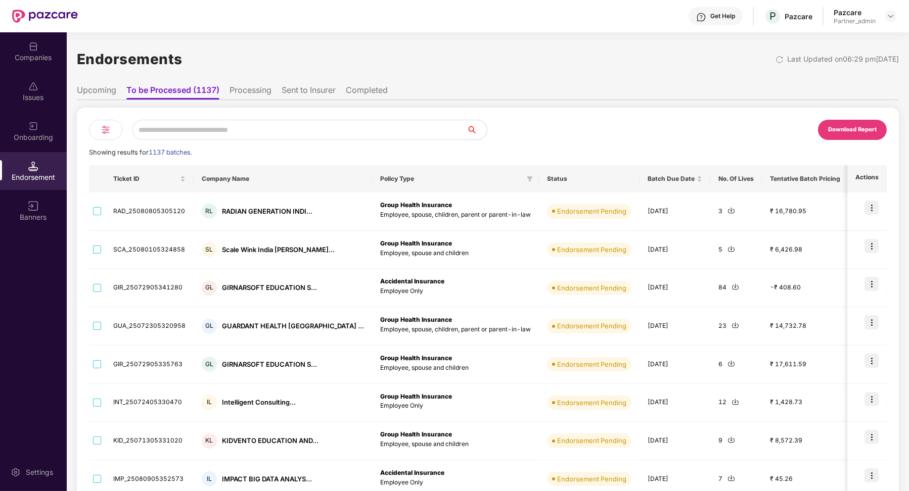
click at [250, 95] on li "Processing" at bounding box center [250, 92] width 42 height 15
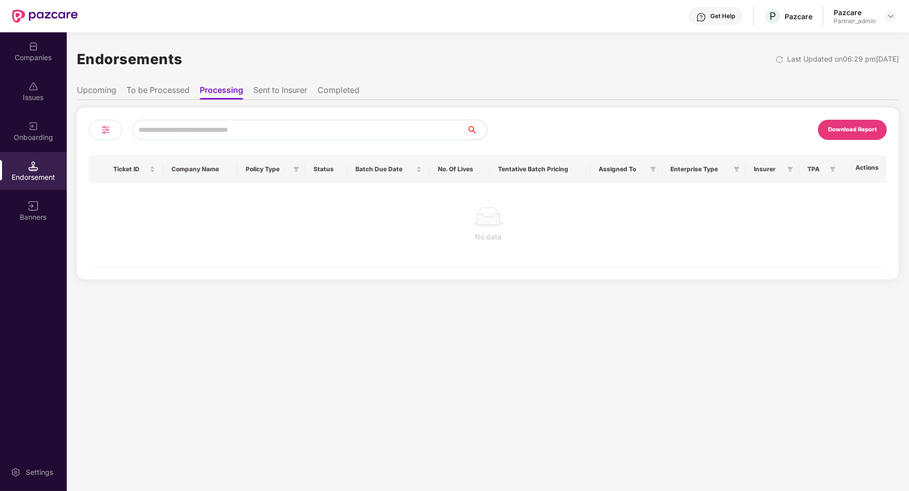
click at [287, 90] on li "Sent to Insurer" at bounding box center [280, 92] width 54 height 15
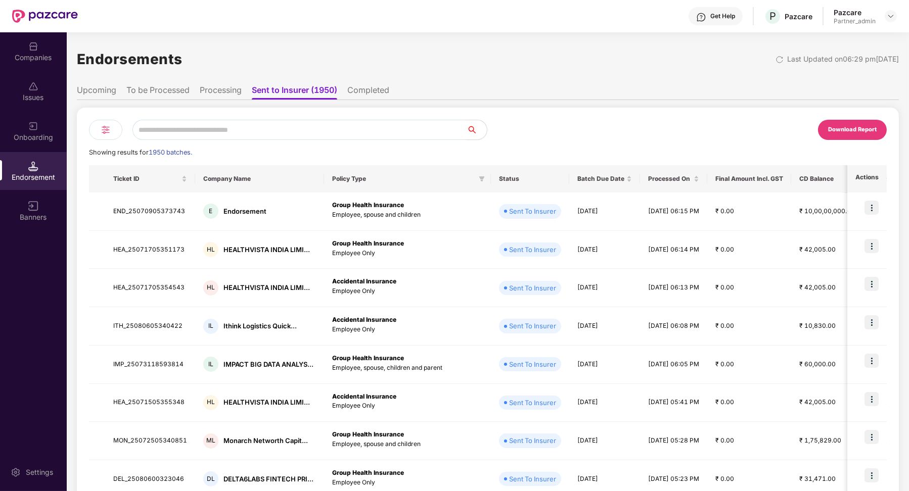
click at [221, 92] on li "Processing" at bounding box center [221, 92] width 42 height 15
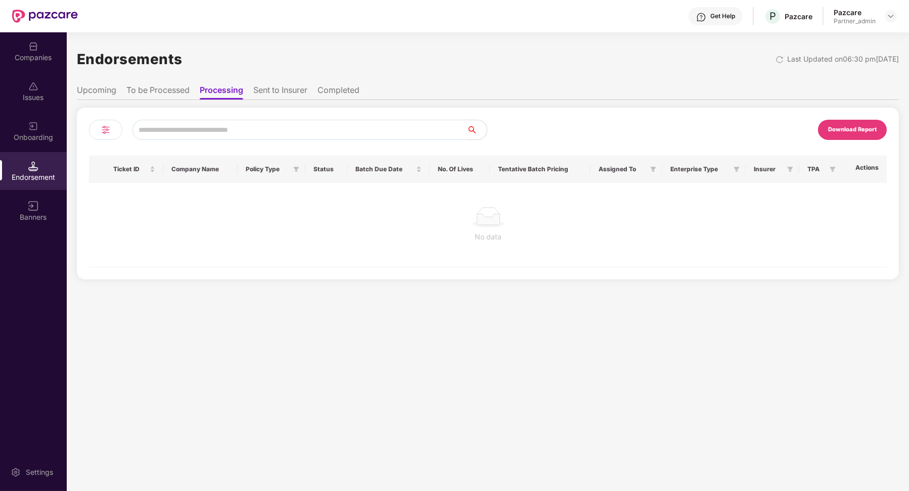
click at [286, 96] on li "Sent to Insurer" at bounding box center [280, 92] width 54 height 15
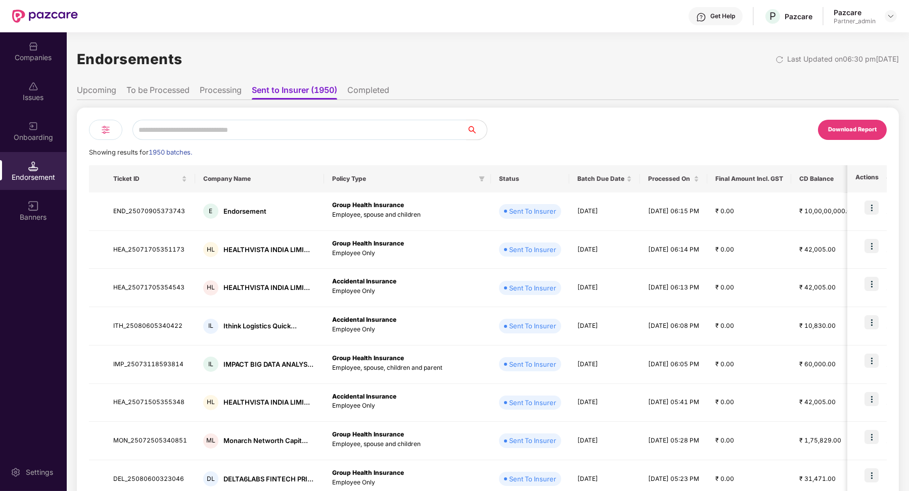
click at [233, 92] on li "Processing" at bounding box center [221, 92] width 42 height 15
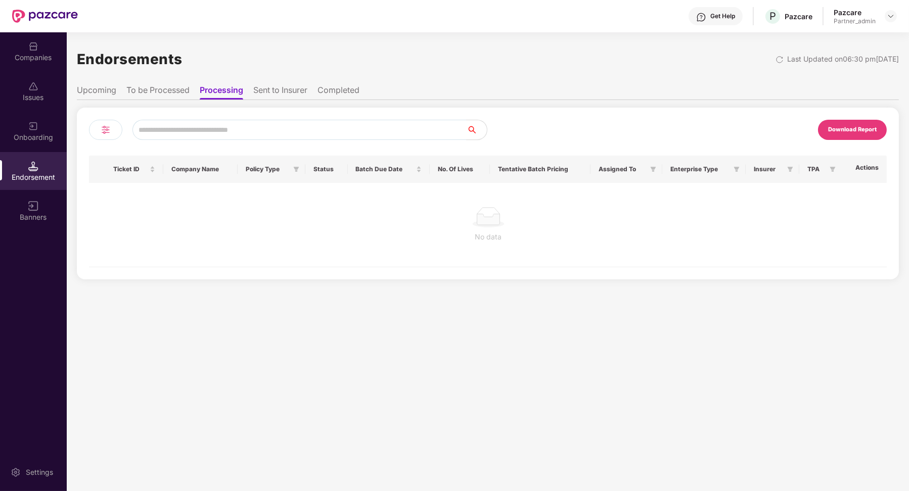
click at [175, 90] on li "To be Processed" at bounding box center [157, 92] width 63 height 15
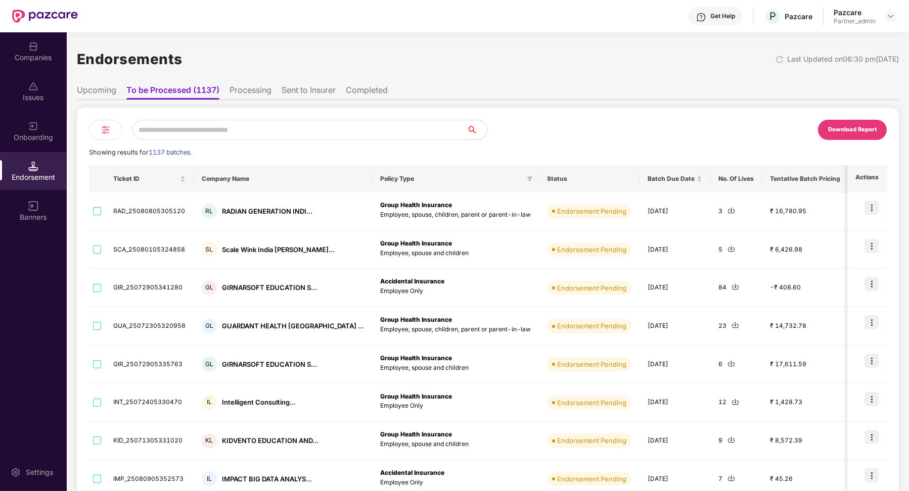
click at [274, 90] on ul "Upcoming To be Processed (1137) Processing Sent to Insurer Completed" at bounding box center [488, 90] width 822 height 20
click at [259, 95] on li "Processing" at bounding box center [250, 92] width 42 height 15
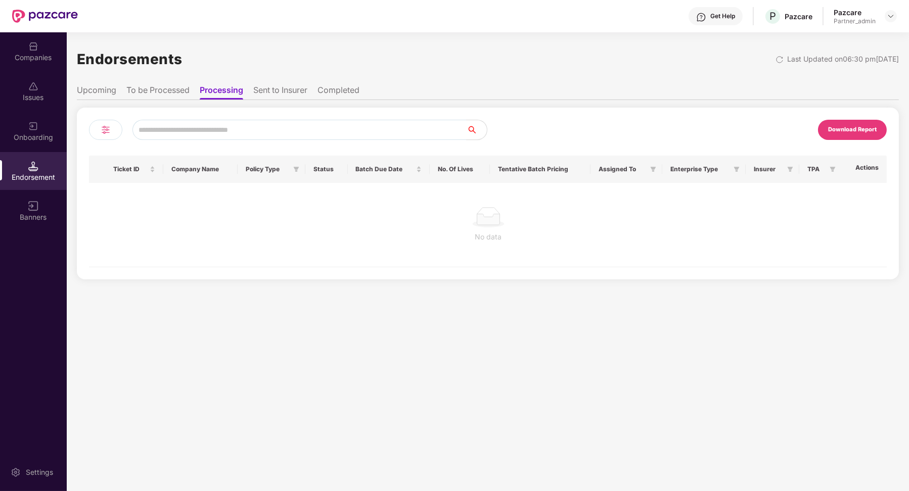
click at [169, 90] on li "To be Processed" at bounding box center [157, 92] width 63 height 15
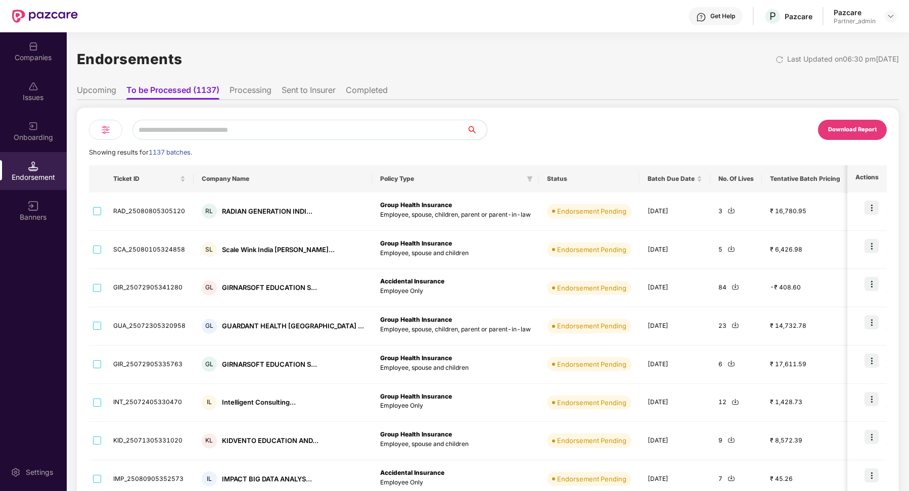
click at [265, 94] on li "Processing" at bounding box center [250, 92] width 42 height 15
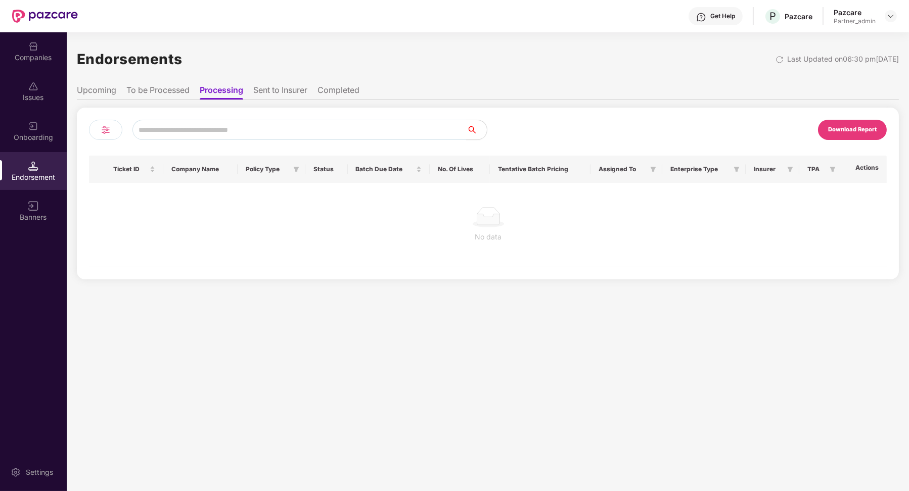
click at [181, 93] on li "To be Processed" at bounding box center [157, 92] width 63 height 15
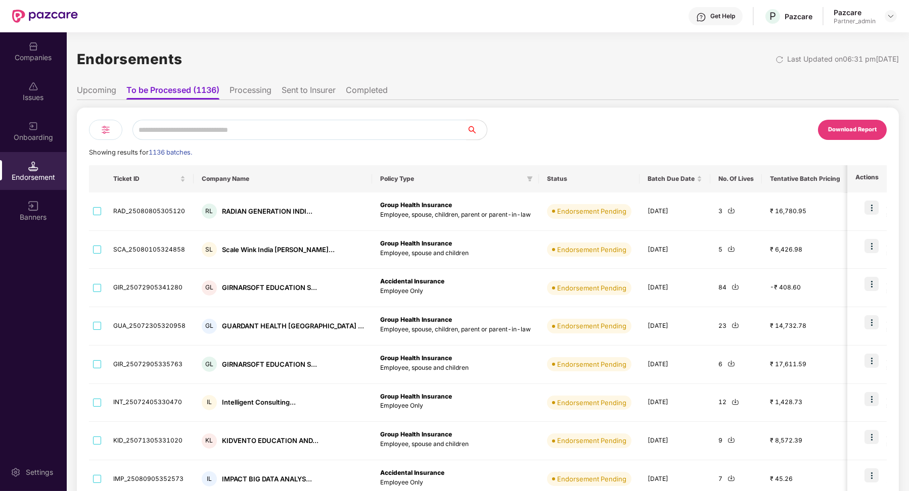
click at [249, 94] on li "Processing" at bounding box center [250, 92] width 42 height 15
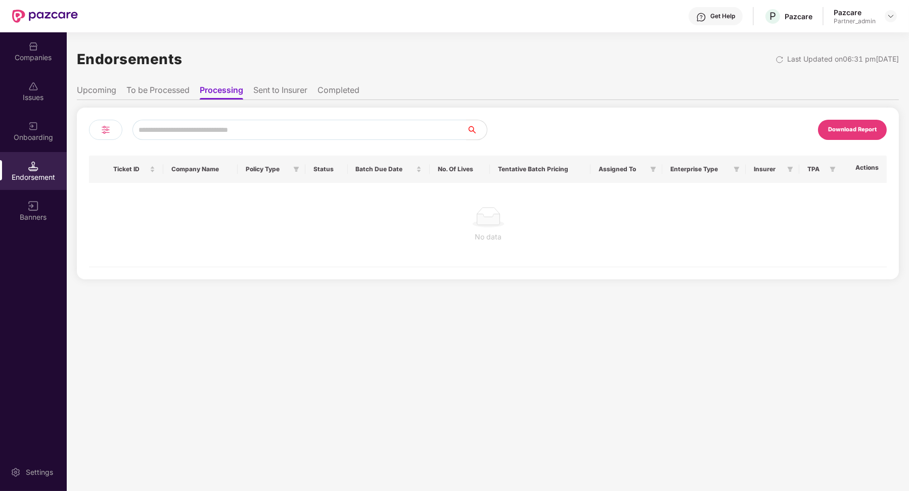
click at [296, 91] on li "Sent to Insurer" at bounding box center [280, 92] width 54 height 15
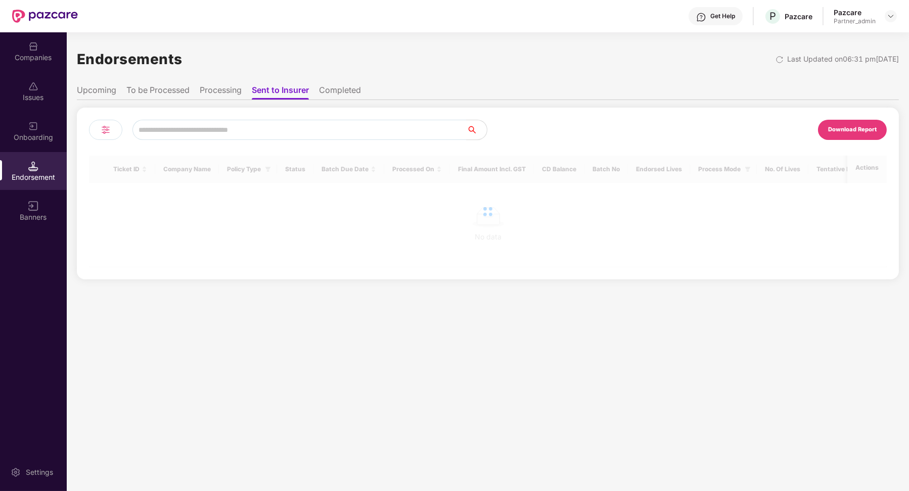
click at [230, 95] on li "Processing" at bounding box center [221, 92] width 42 height 15
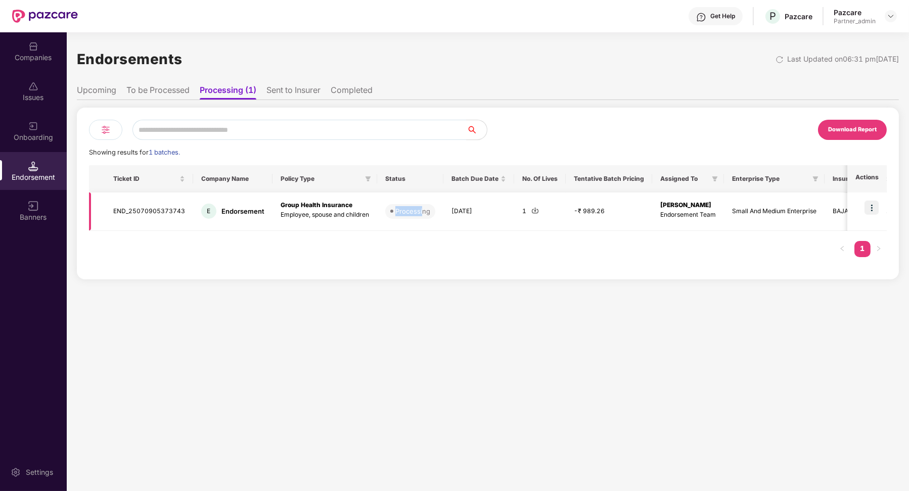
drag, startPoint x: 393, startPoint y: 210, endPoint x: 422, endPoint y: 211, distance: 29.3
click at [419, 211] on span "Processing" at bounding box center [410, 211] width 50 height 14
click at [173, 88] on li "To be Processed" at bounding box center [157, 92] width 63 height 15
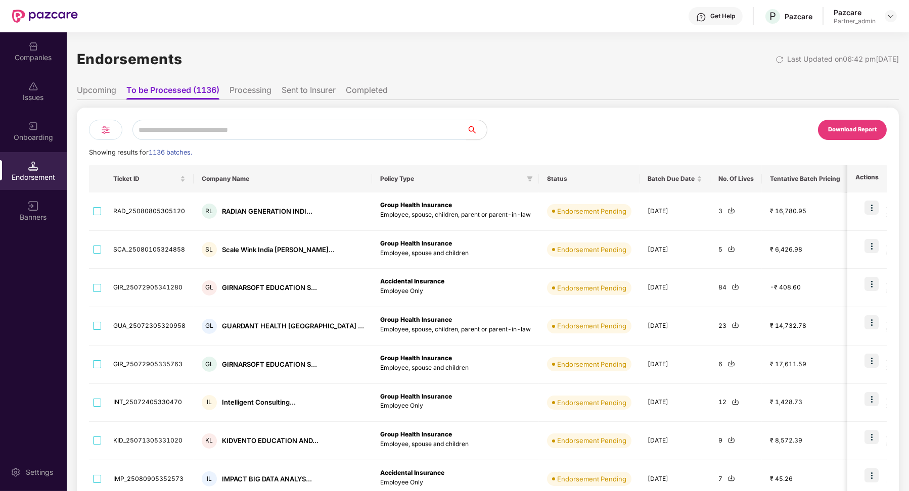
click at [102, 89] on li "Upcoming" at bounding box center [96, 92] width 39 height 15
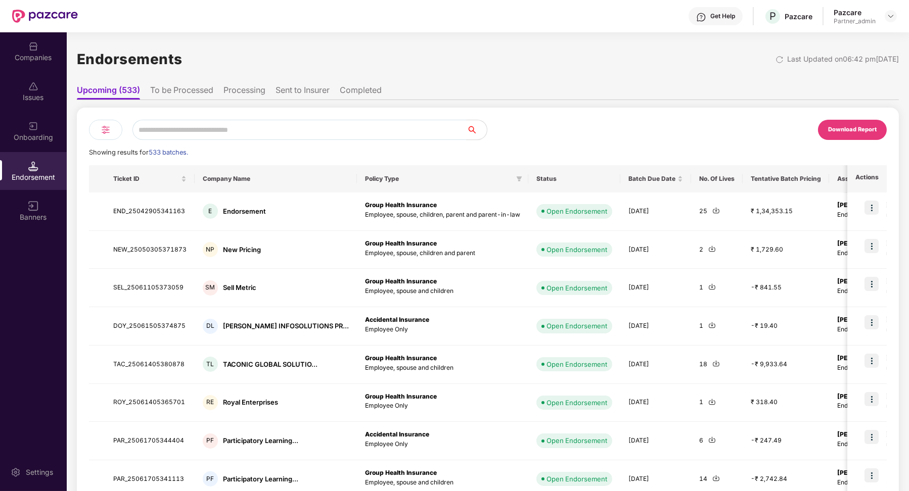
scroll to position [130, 0]
